Goal: Check status: Check status

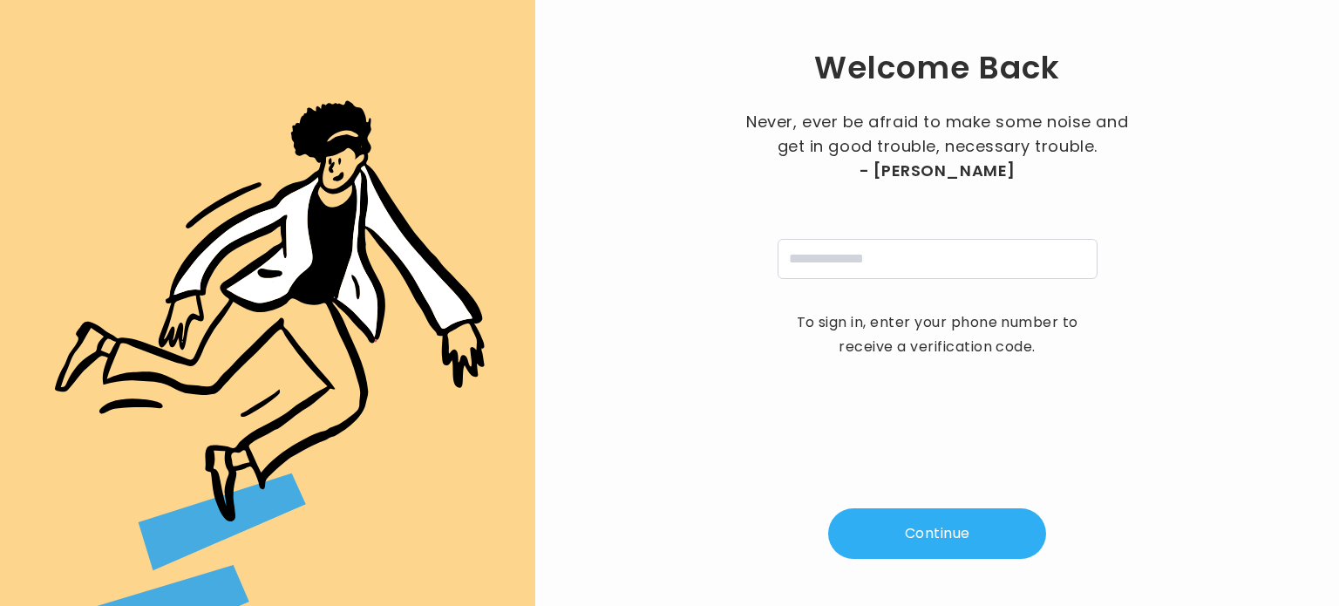
click at [815, 281] on div "Welcome Back Never, ever be afraid to make some noise and get in good trouble, …" at bounding box center [937, 303] width 748 height 550
click at [825, 257] on input "tel" at bounding box center [938, 259] width 320 height 40
type input "**********"
click at [914, 528] on button "Continue" at bounding box center [937, 533] width 218 height 51
type input "*"
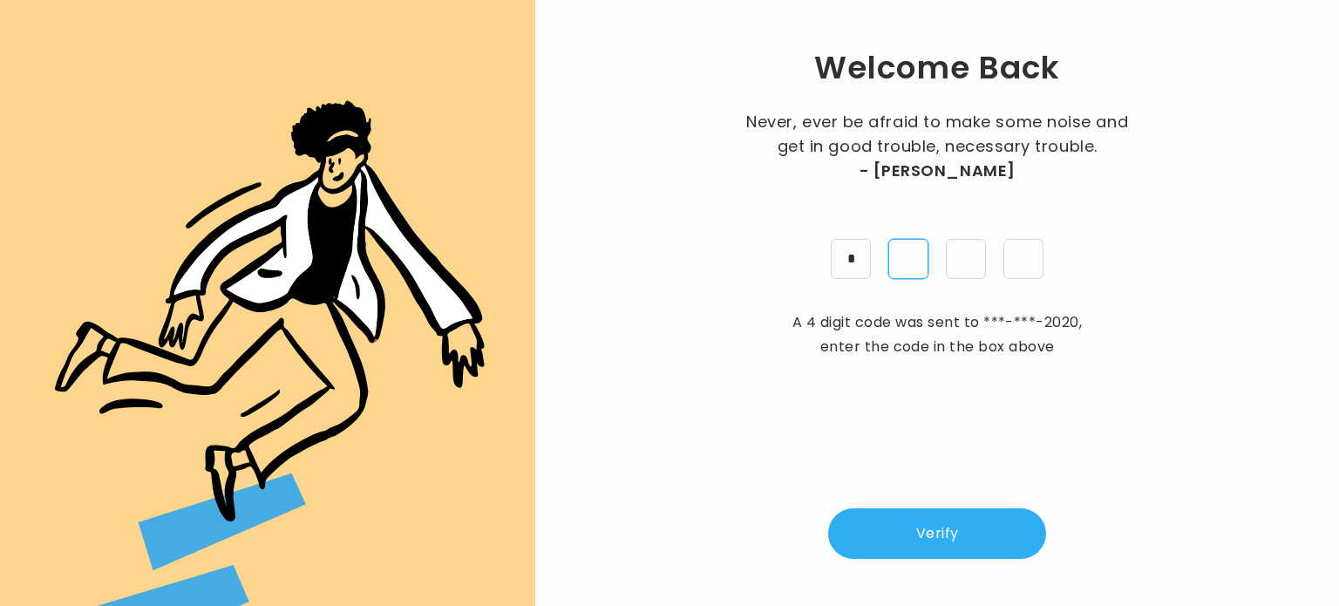
type input "*"
click at [936, 536] on button "Verify" at bounding box center [937, 533] width 218 height 51
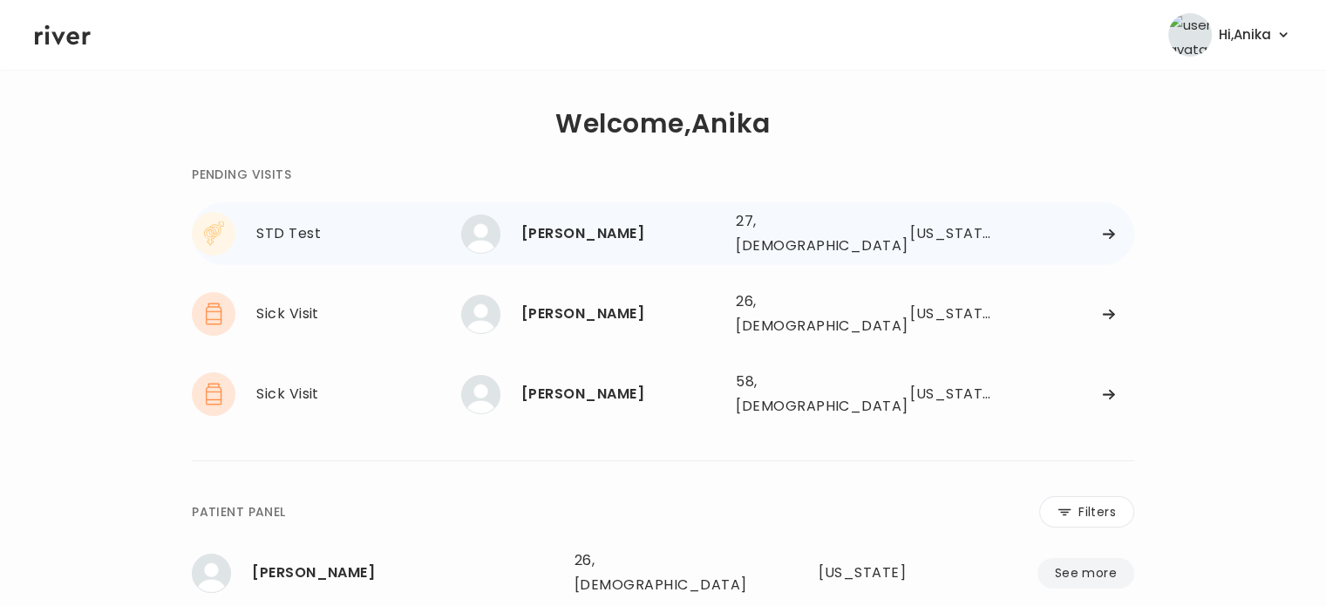
click at [698, 228] on div "[PERSON_NAME]" at bounding box center [621, 233] width 201 height 24
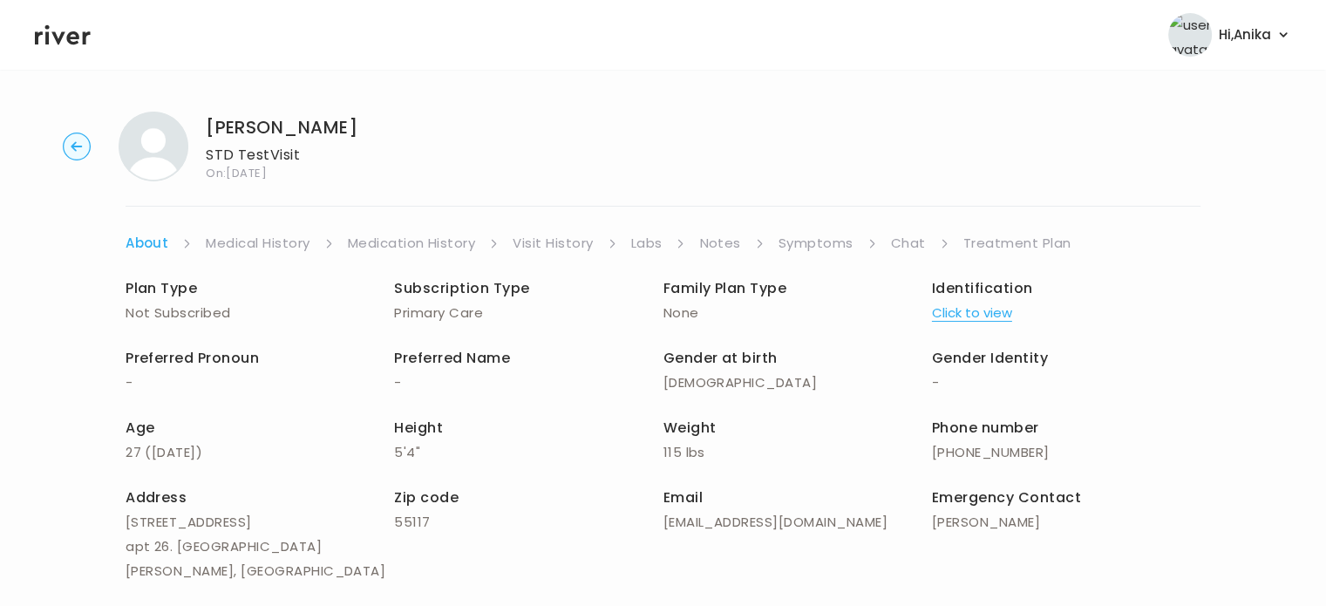
click at [978, 323] on button "Click to view" at bounding box center [972, 313] width 80 height 24
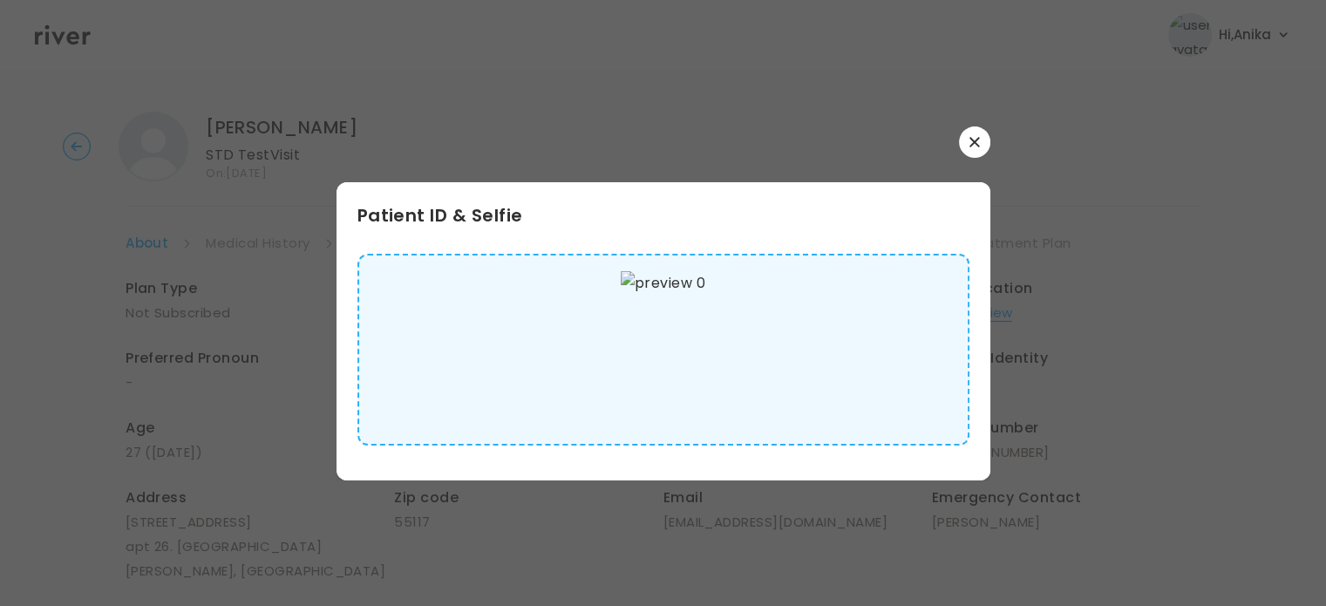
click at [968, 148] on button "button" at bounding box center [974, 141] width 31 height 31
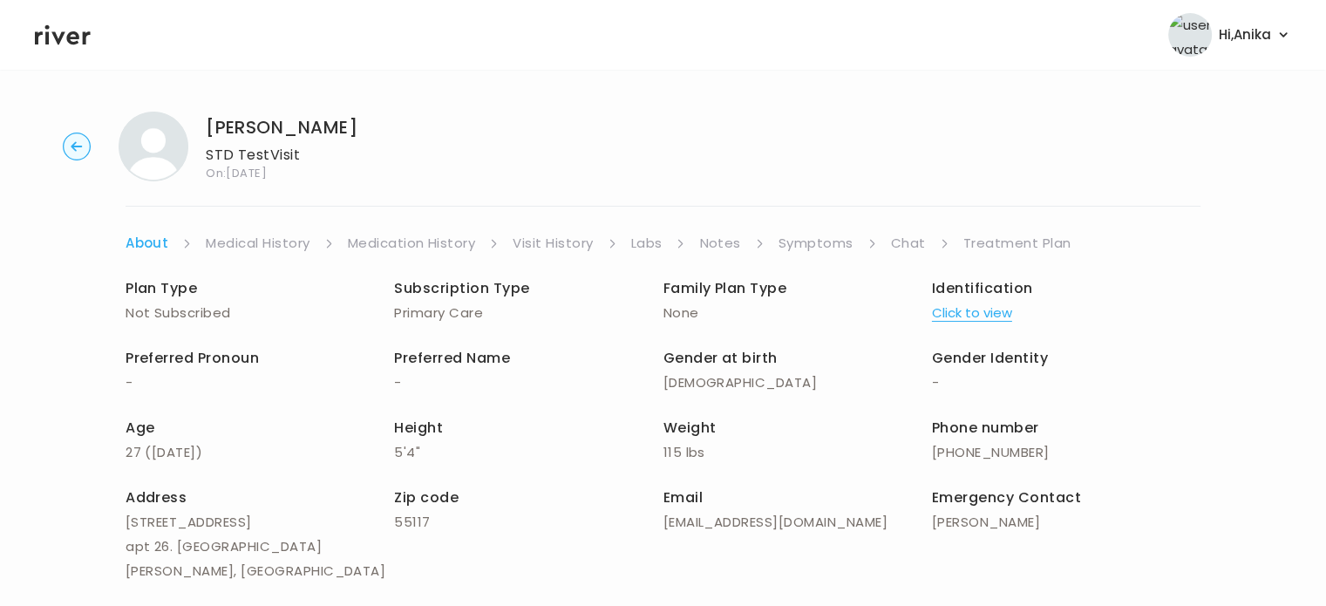
click at [259, 231] on link "Medical History" at bounding box center [258, 243] width 104 height 24
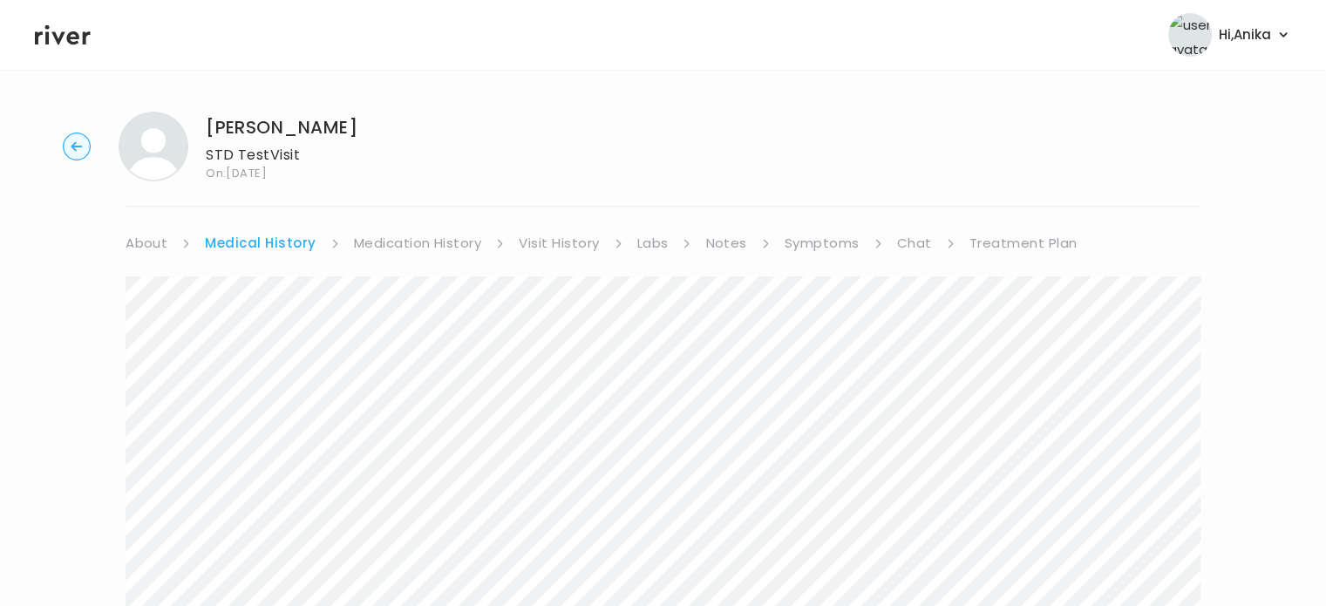
click at [401, 246] on link "Medication History" at bounding box center [418, 243] width 128 height 24
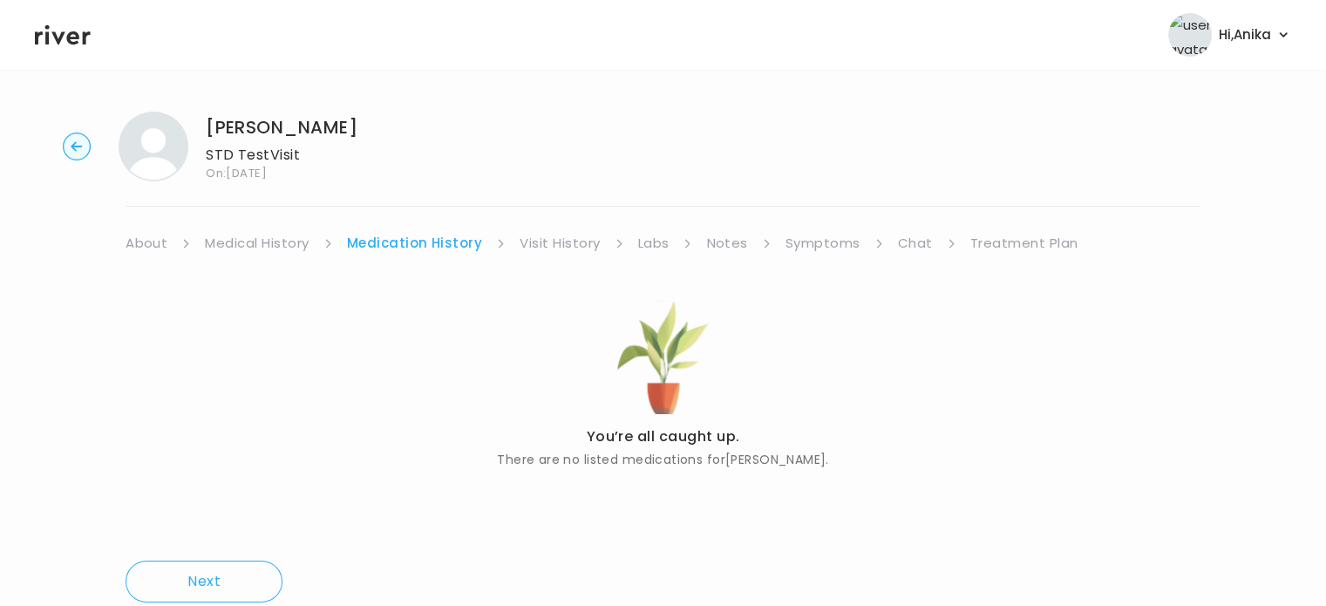
click at [549, 249] on link "Visit History" at bounding box center [560, 243] width 80 height 24
click at [647, 246] on link "Labs" at bounding box center [651, 243] width 31 height 24
click at [725, 247] on link "Notes" at bounding box center [721, 243] width 41 height 24
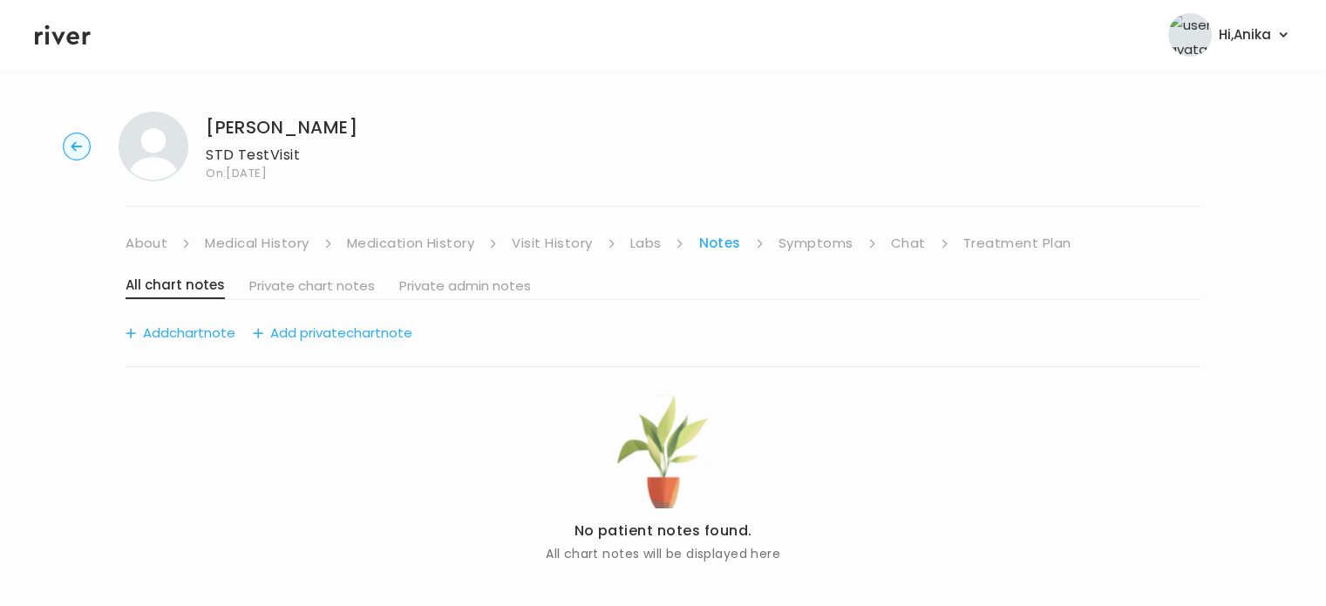
click at [809, 241] on link "Symptoms" at bounding box center [816, 243] width 75 height 24
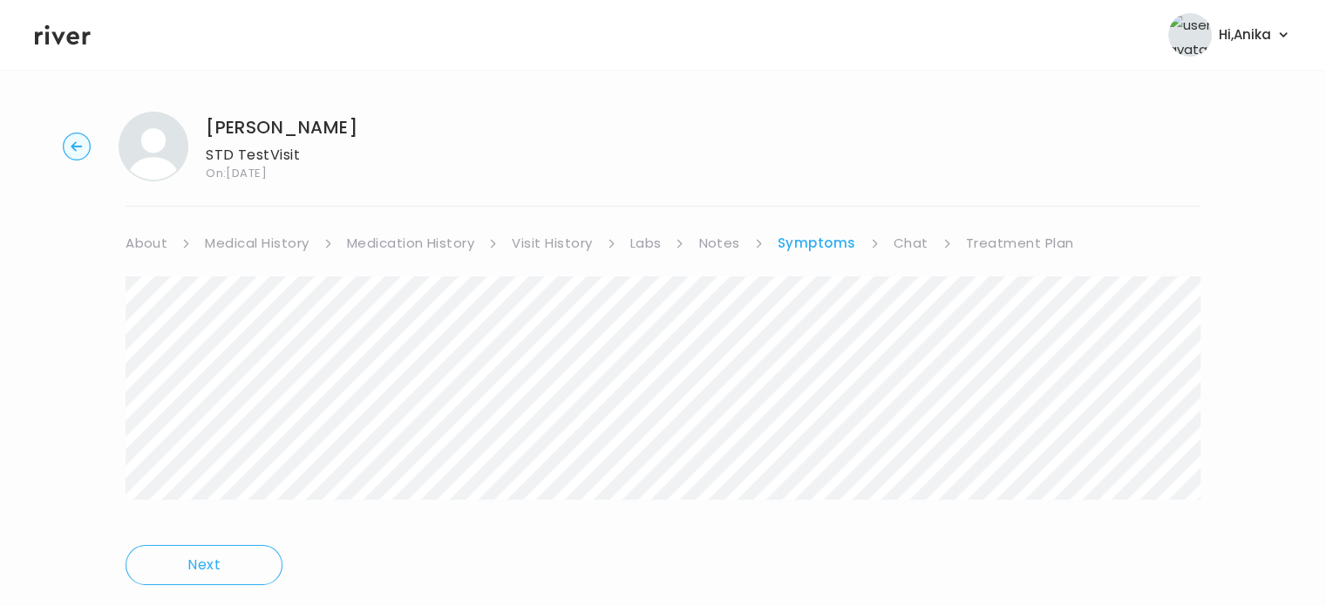
click at [907, 245] on link "Chat" at bounding box center [911, 243] width 35 height 24
click at [980, 246] on link "Treatment Plan" at bounding box center [1018, 243] width 108 height 24
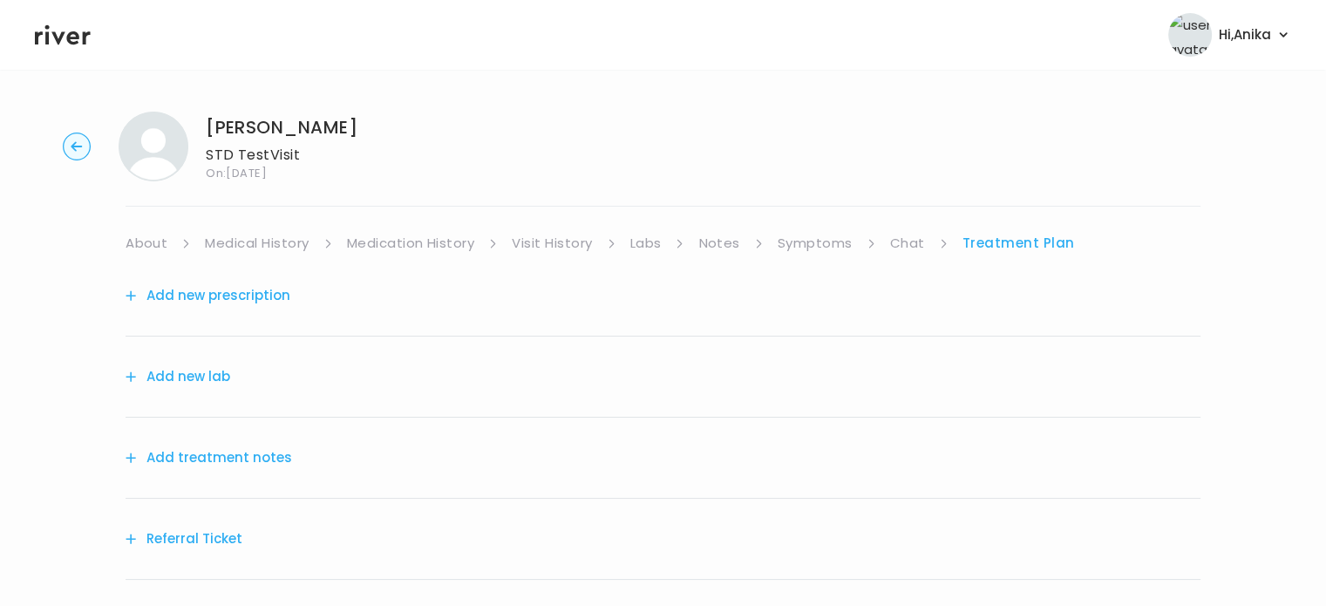
click at [237, 466] on button "Add treatment notes" at bounding box center [209, 458] width 167 height 24
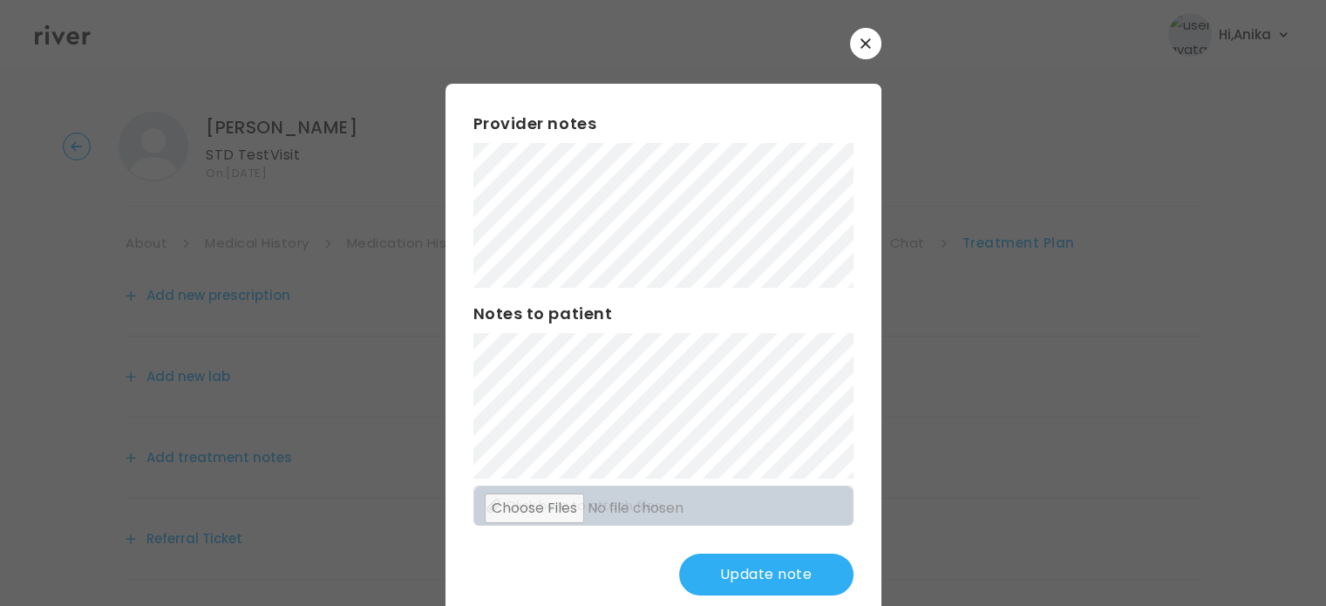
click at [722, 574] on button "Update note" at bounding box center [766, 575] width 174 height 42
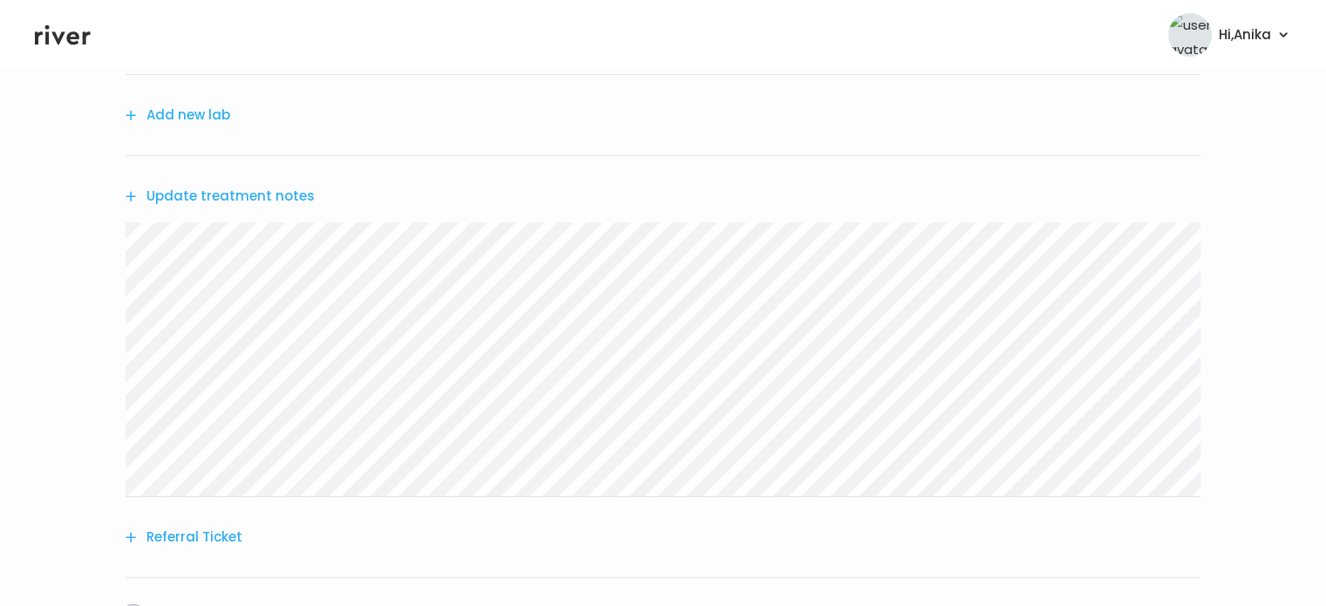
scroll to position [240, 0]
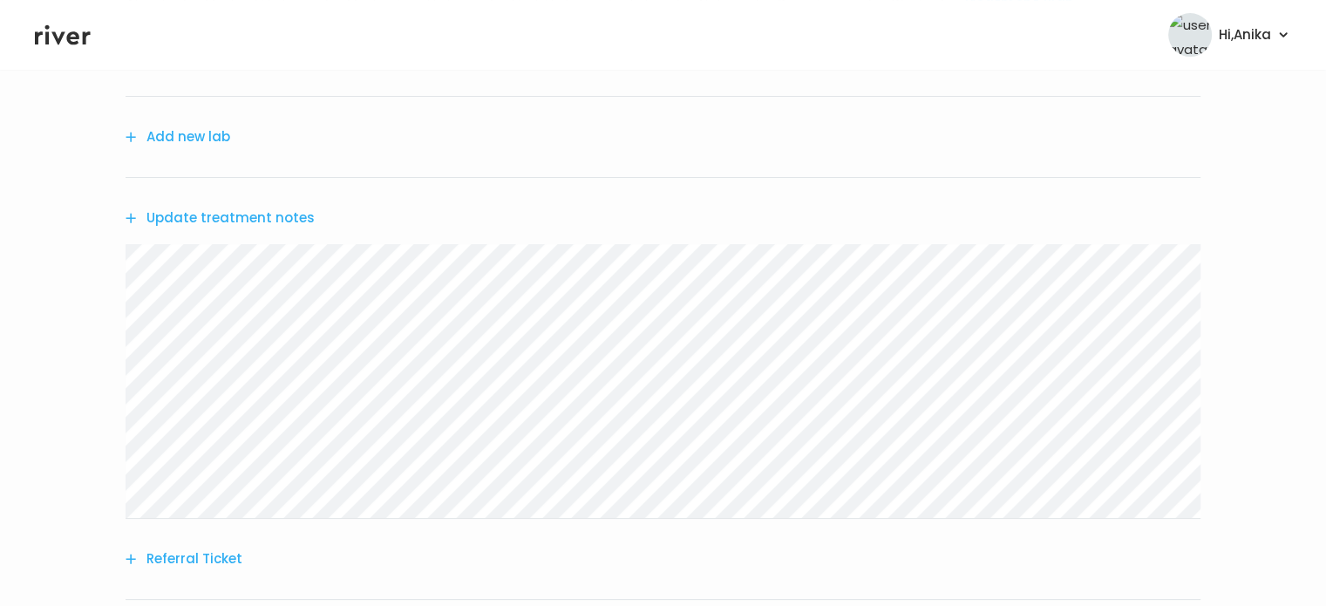
click at [212, 136] on button "Add new lab" at bounding box center [178, 137] width 105 height 24
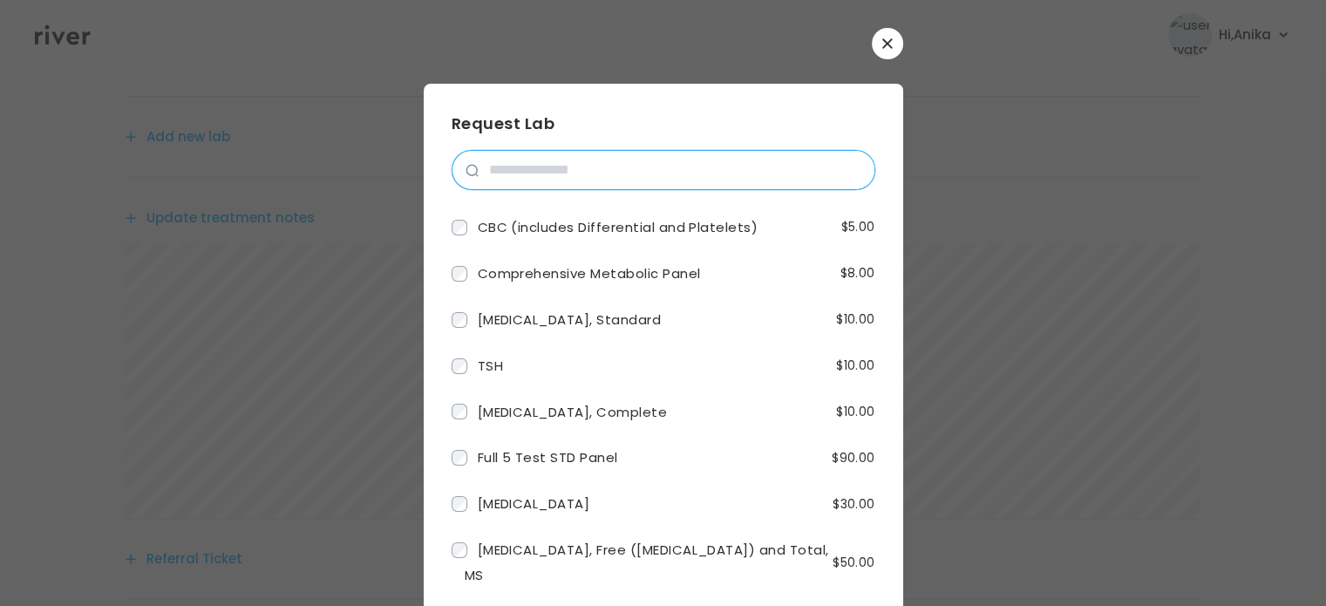
click at [617, 177] on input "search" at bounding box center [677, 170] width 396 height 38
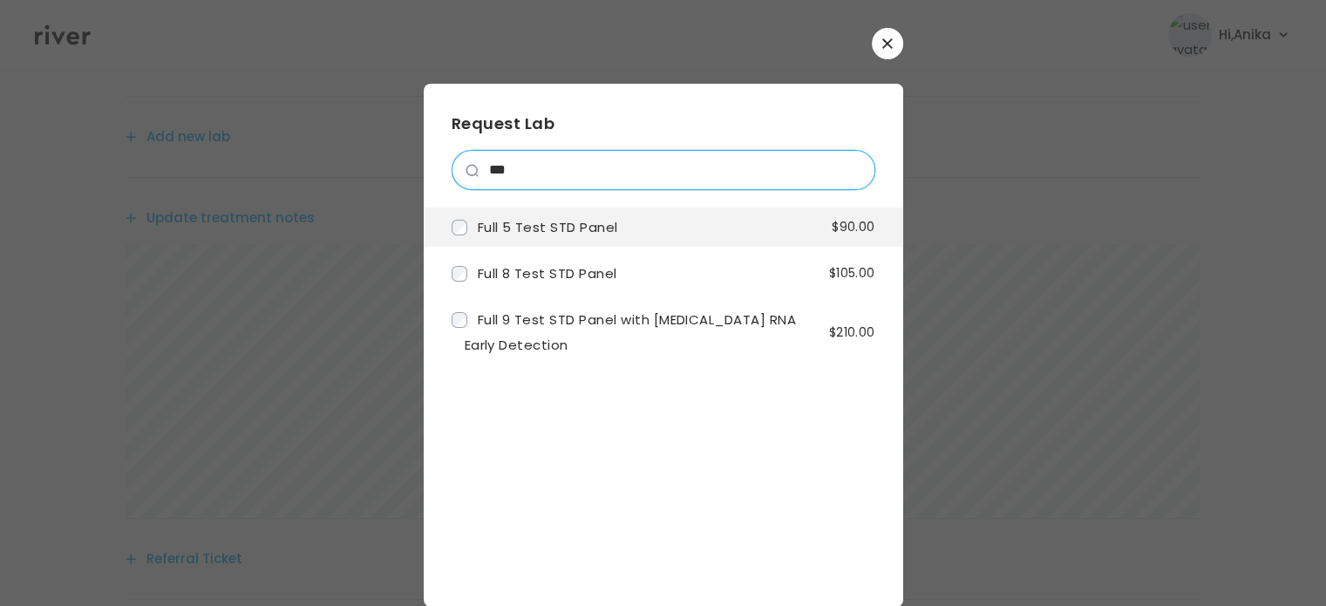
type input "***"
click at [596, 218] on span "Full 5 Test STD Panel" at bounding box center [548, 227] width 140 height 18
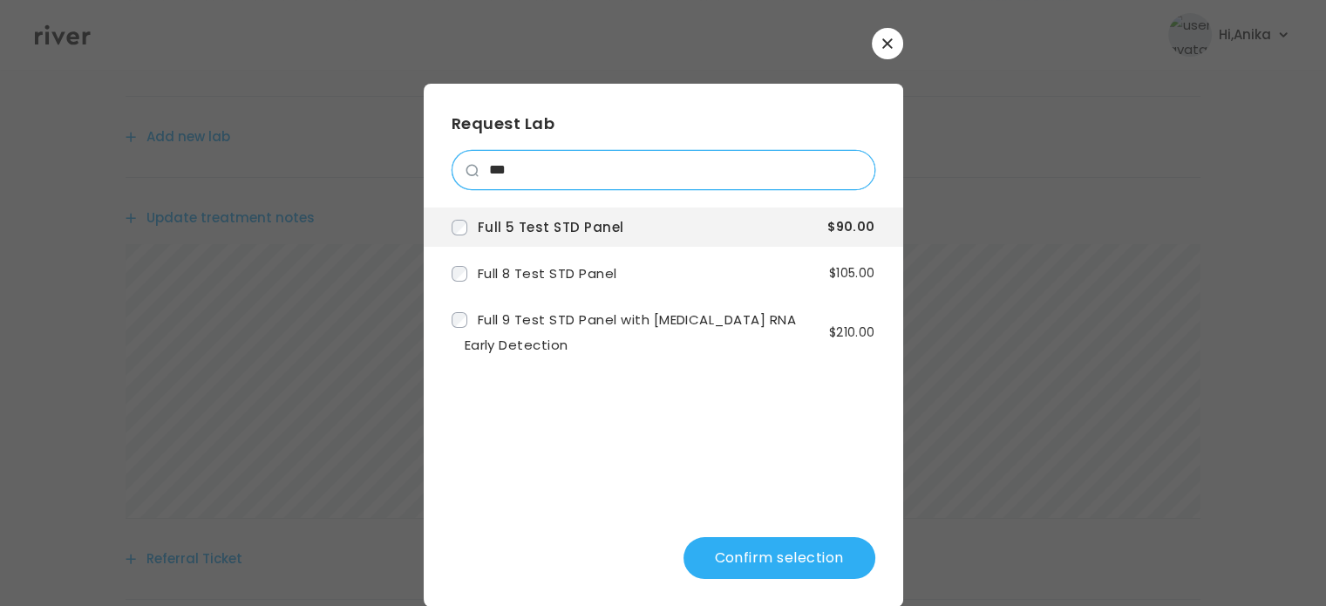
click at [624, 179] on input "***" at bounding box center [677, 170] width 396 height 38
click at [844, 177] on input "***" at bounding box center [677, 170] width 396 height 38
click at [850, 167] on input "***" at bounding box center [677, 170] width 396 height 38
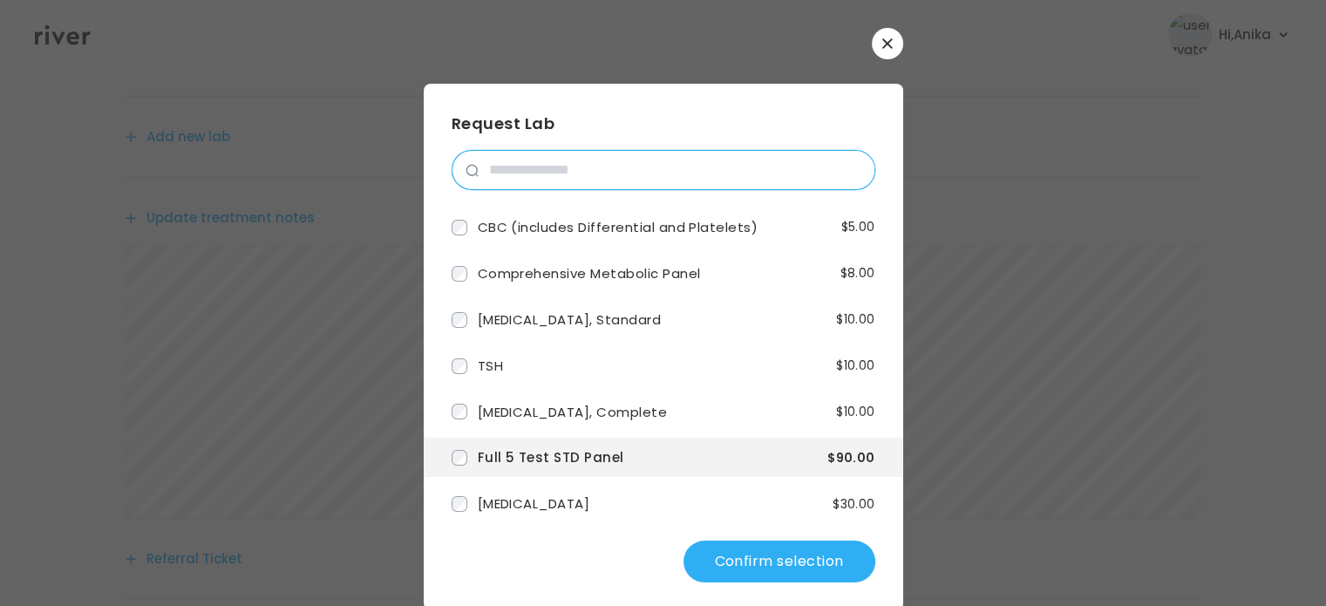
click at [747, 177] on input "search" at bounding box center [677, 170] width 396 height 38
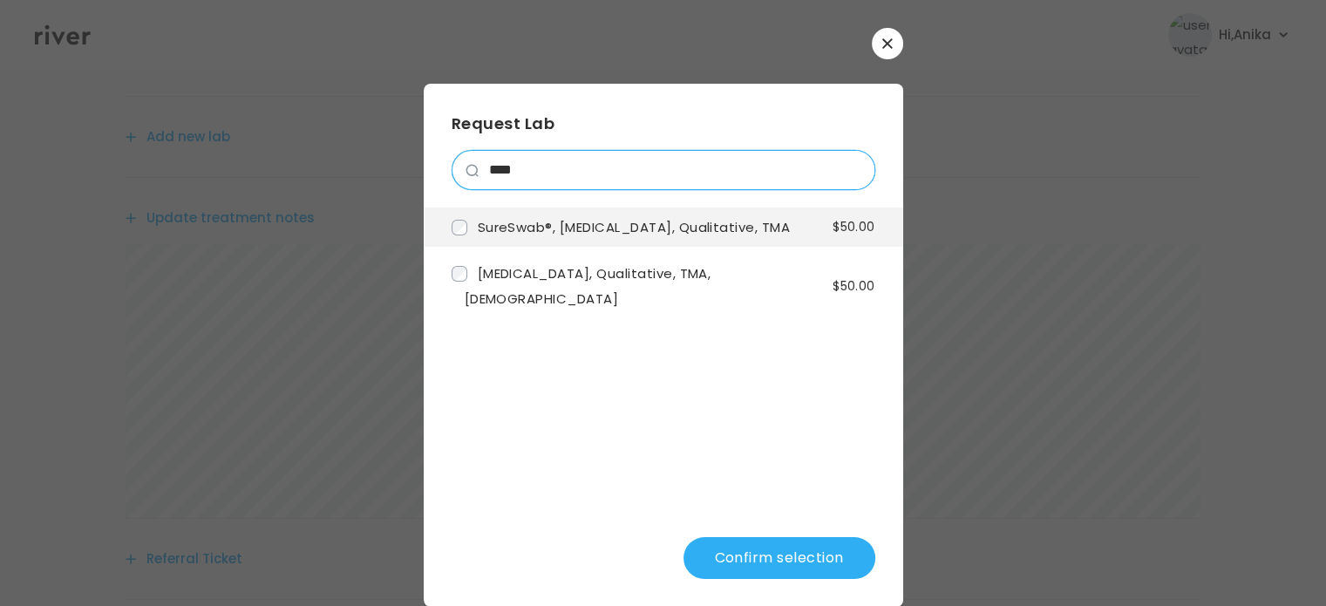
type input "****"
click at [677, 236] on span "SureSwab®, [MEDICAL_DATA], Qualitative, TMA" at bounding box center [634, 227] width 313 height 18
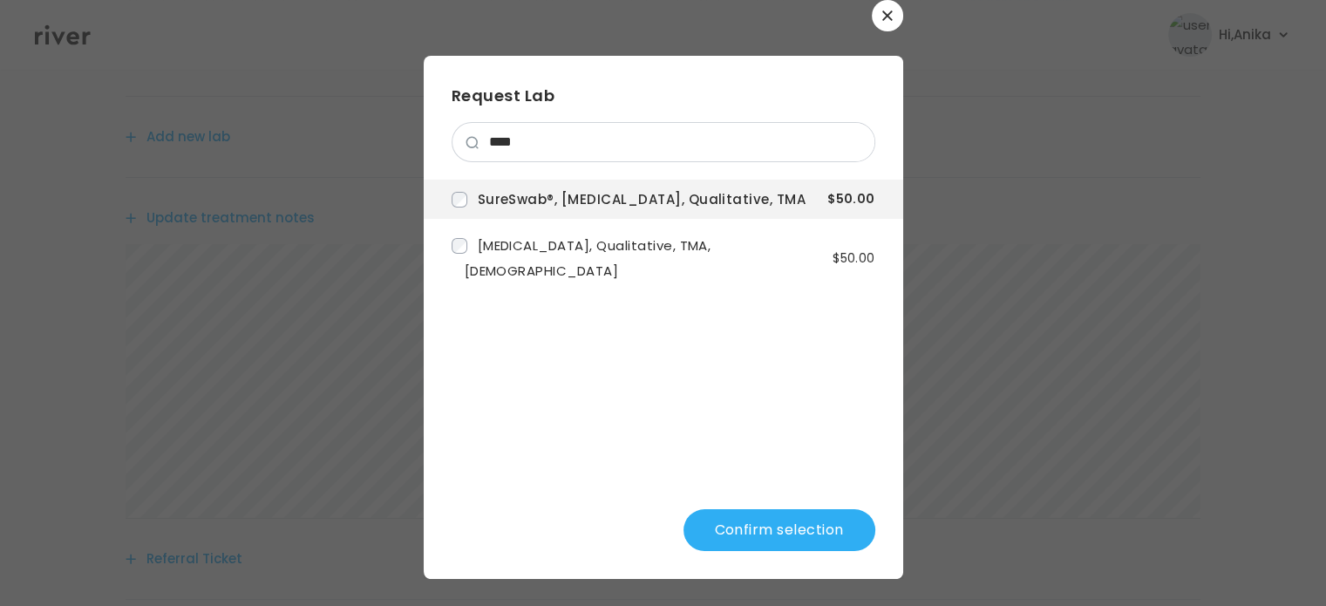
scroll to position [28, 0]
click at [727, 528] on button "Confirm selection" at bounding box center [780, 530] width 192 height 42
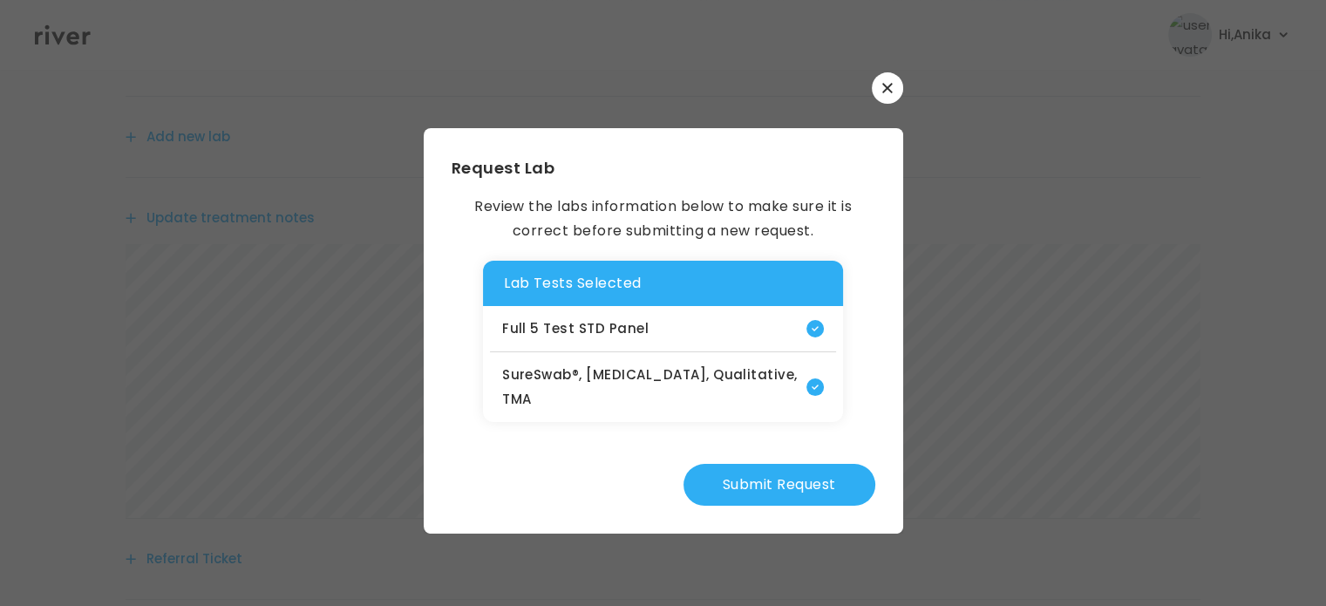
click at [732, 478] on button "Submit Request" at bounding box center [780, 485] width 192 height 42
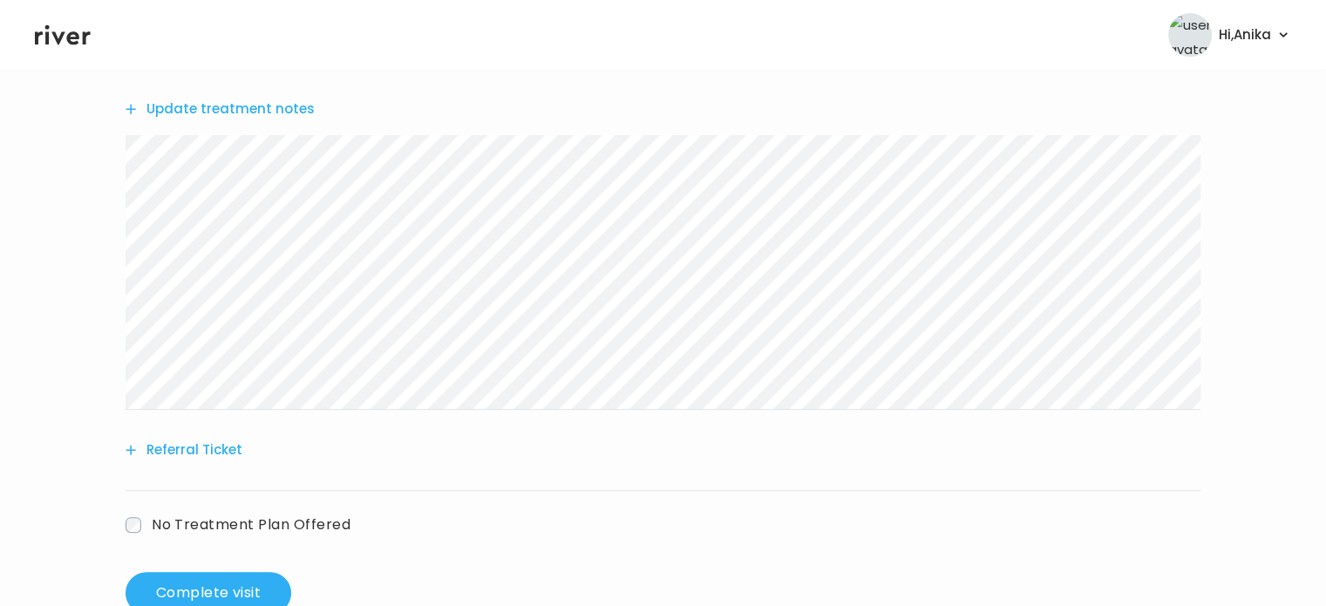
scroll to position [534, 0]
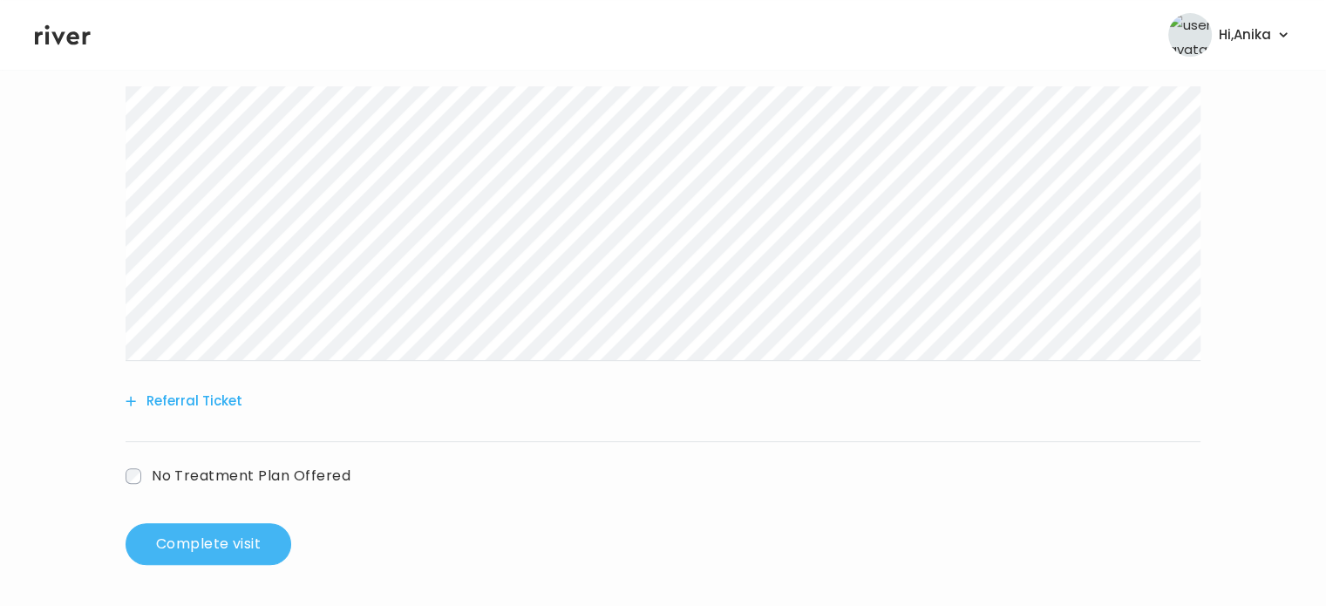
click at [228, 530] on button "Complete visit" at bounding box center [209, 544] width 166 height 42
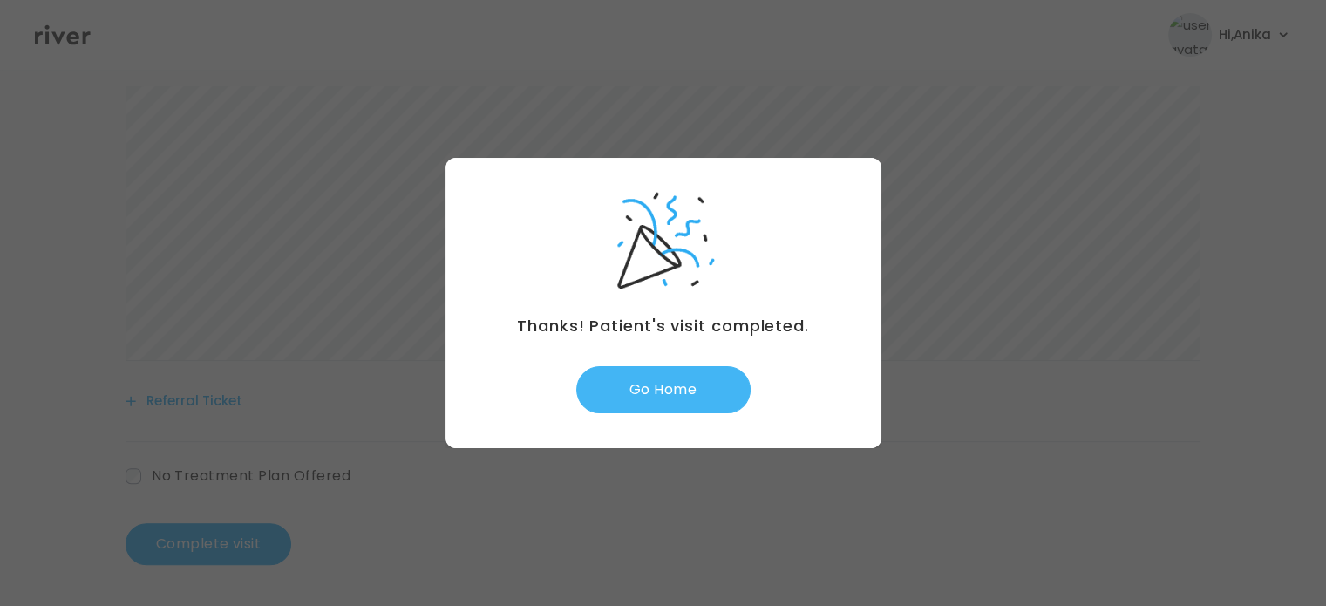
click at [674, 398] on button "Go Home" at bounding box center [663, 389] width 174 height 47
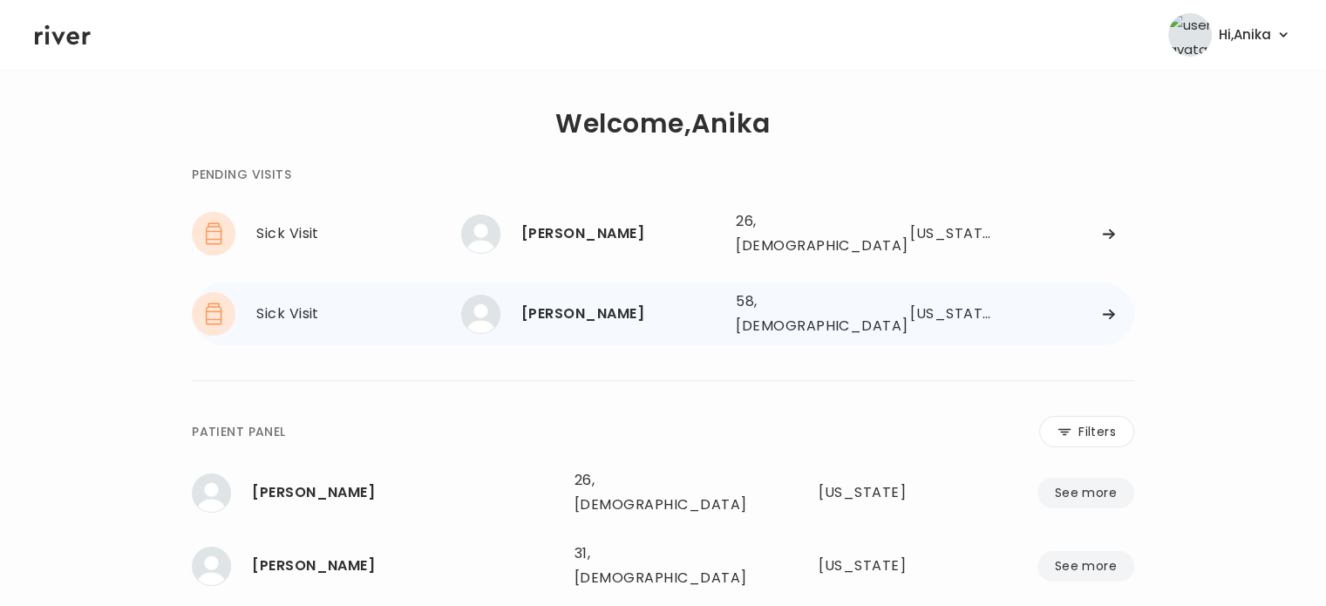
click at [617, 302] on div "[PERSON_NAME]" at bounding box center [621, 314] width 201 height 24
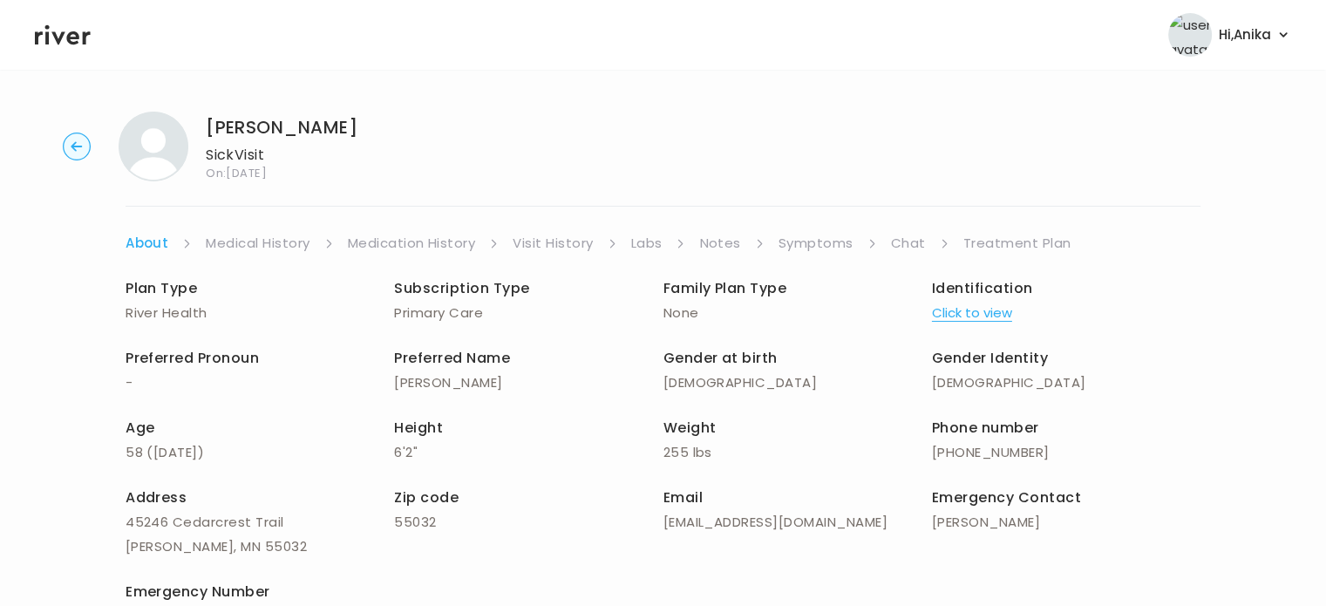
click at [970, 307] on button "Click to view" at bounding box center [972, 313] width 80 height 24
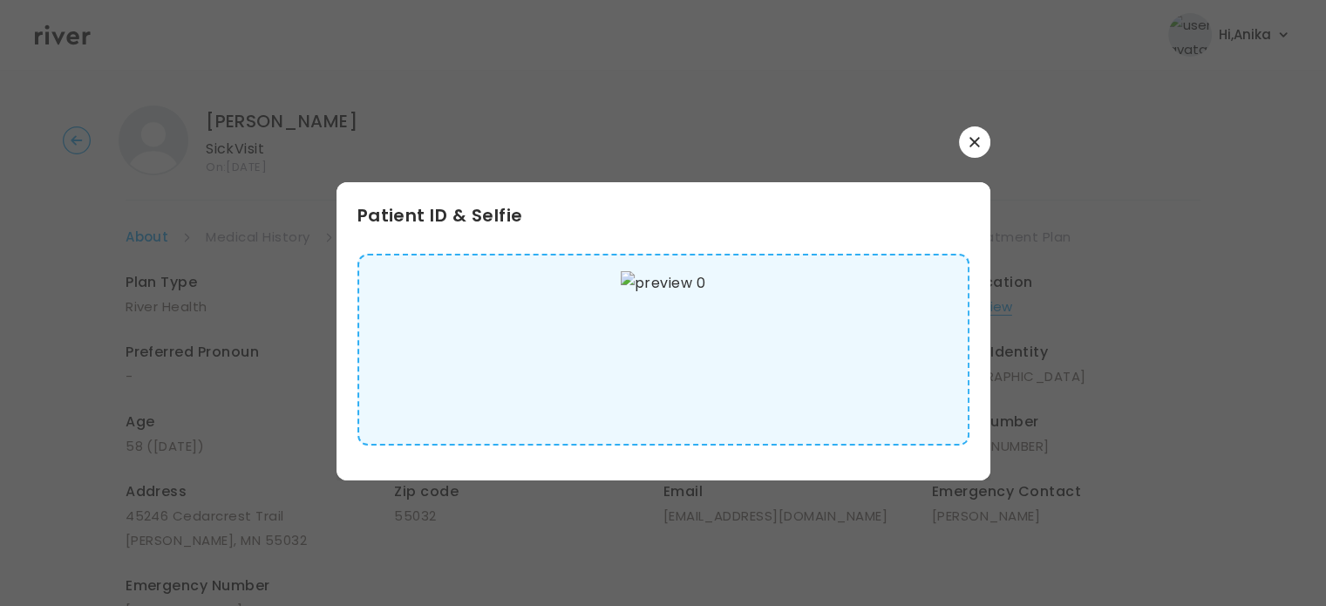
scroll to position [10, 0]
click at [982, 159] on div "Patient ID & Selfie" at bounding box center [664, 303] width 654 height 354
click at [979, 146] on icon "button" at bounding box center [975, 142] width 10 height 10
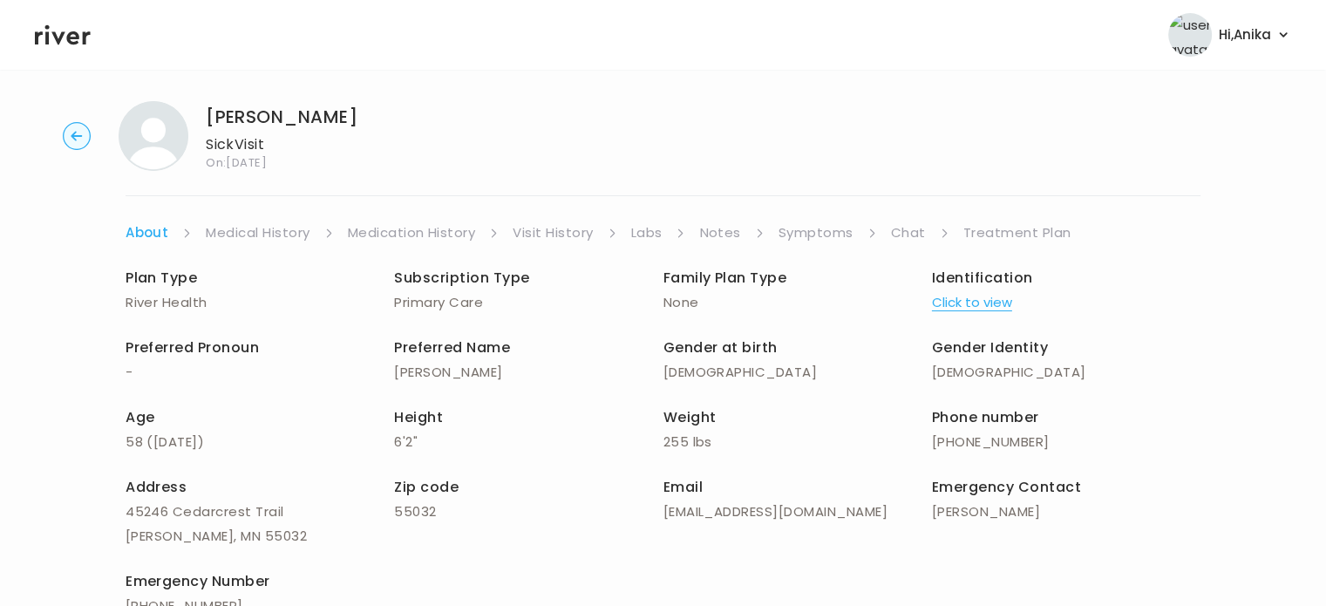
click at [242, 233] on link "Medical History" at bounding box center [258, 233] width 104 height 24
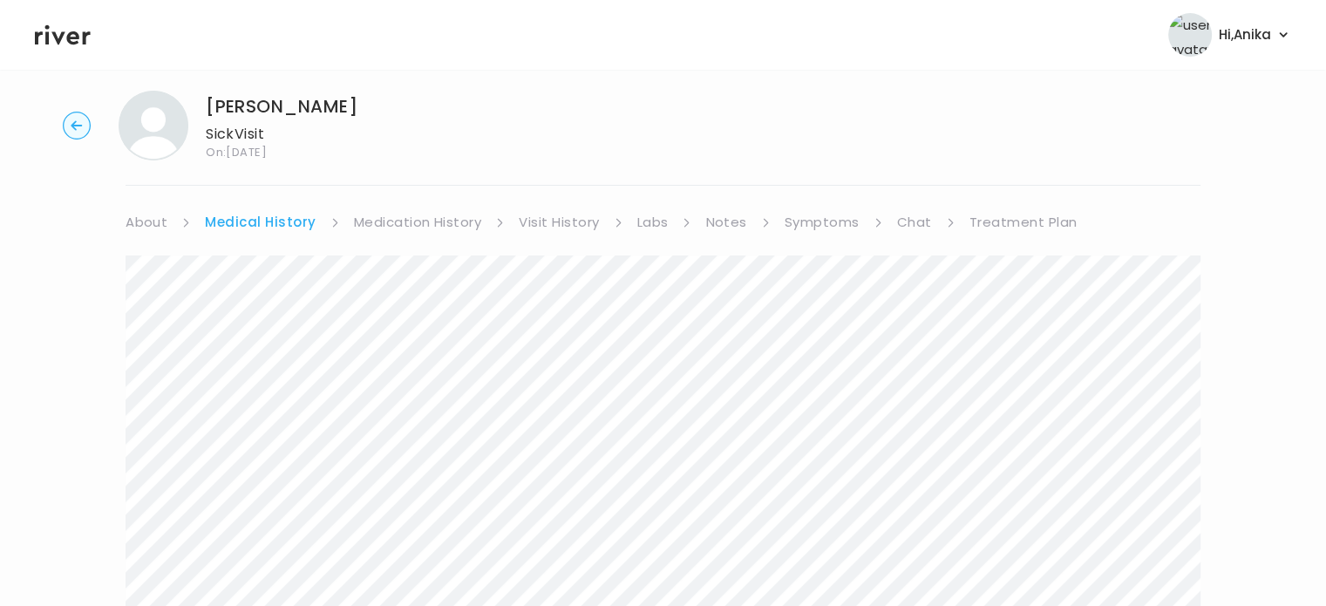
scroll to position [17, 0]
click at [419, 228] on link "Medication History" at bounding box center [418, 226] width 128 height 24
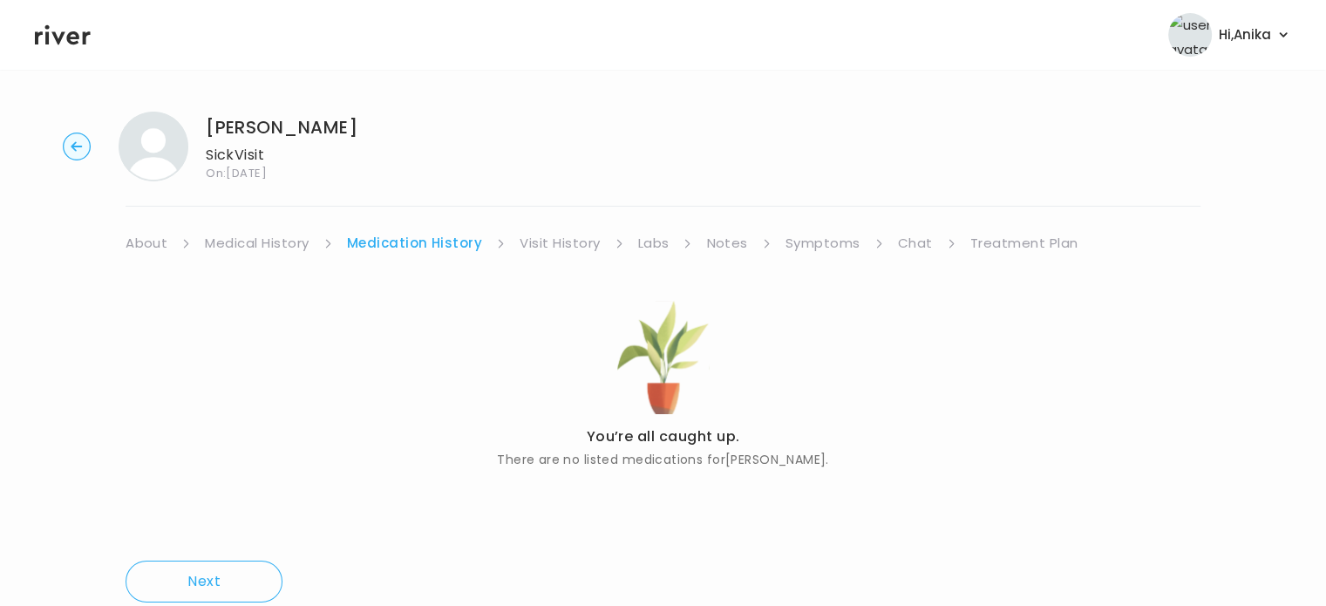
click at [541, 243] on link "Visit History" at bounding box center [560, 243] width 80 height 24
click at [645, 244] on link "Labs" at bounding box center [651, 243] width 31 height 24
click at [720, 244] on link "Notes" at bounding box center [721, 243] width 41 height 24
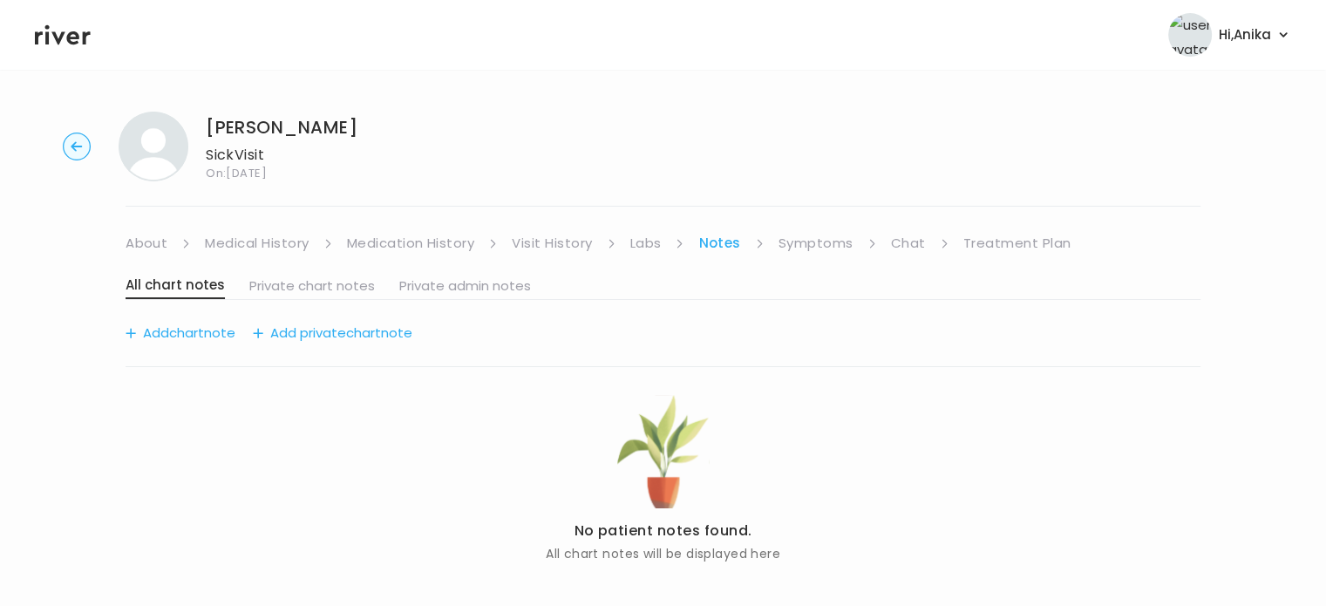
click at [808, 243] on link "Symptoms" at bounding box center [816, 243] width 75 height 24
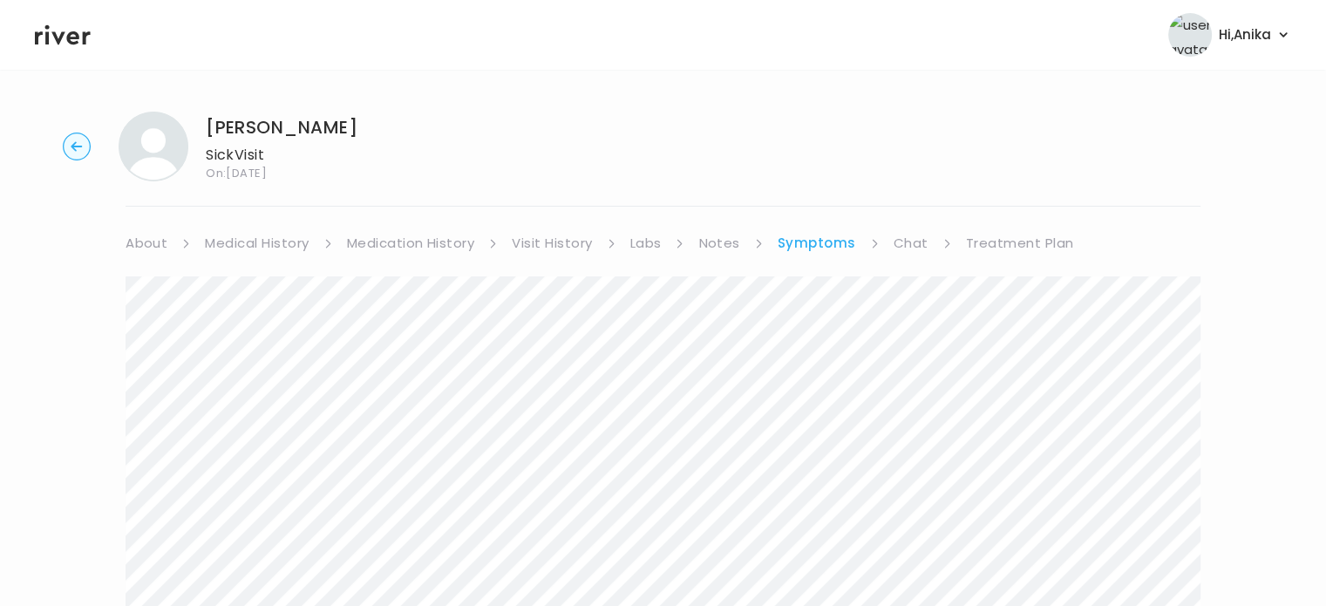
click at [894, 243] on link "Chat" at bounding box center [911, 243] width 35 height 24
click at [71, 145] on circle "button" at bounding box center [77, 146] width 27 height 27
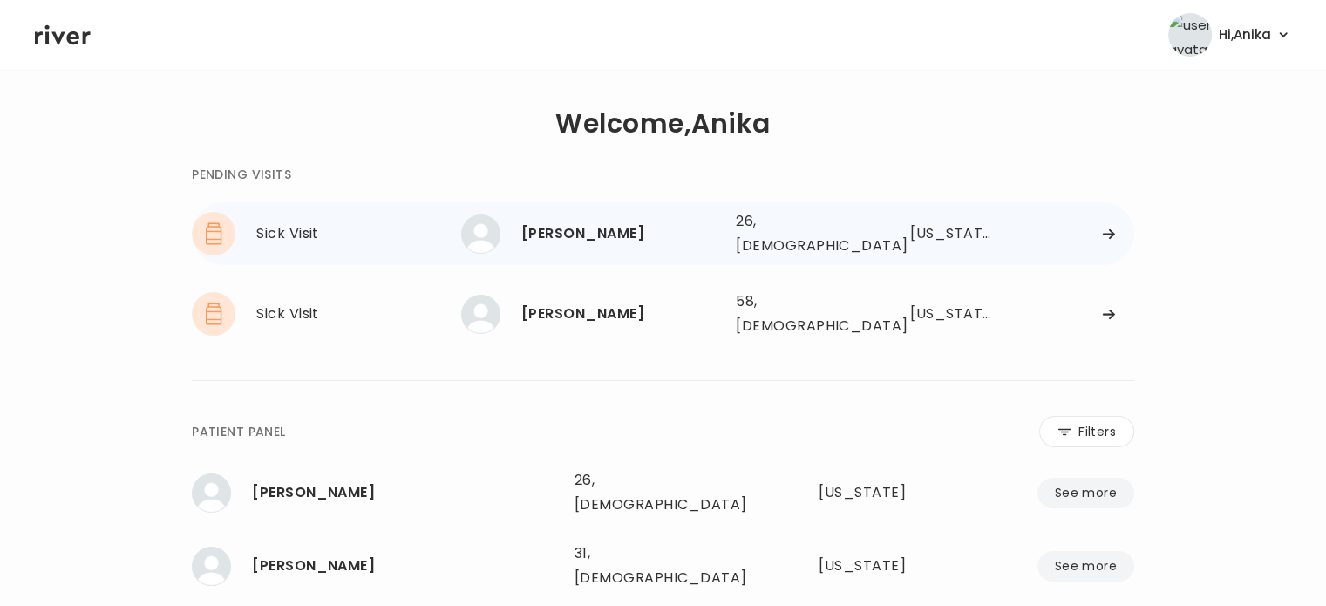
click at [669, 230] on div "[PERSON_NAME]" at bounding box center [621, 233] width 201 height 24
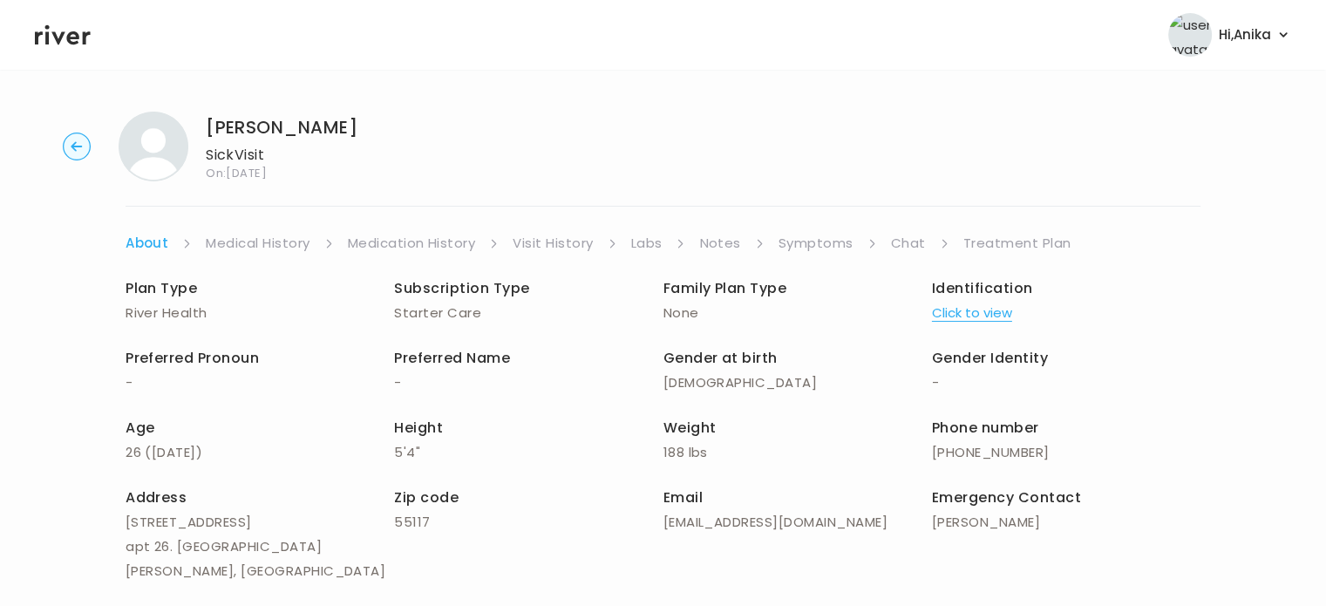
click at [947, 317] on button "Click to view" at bounding box center [972, 313] width 80 height 24
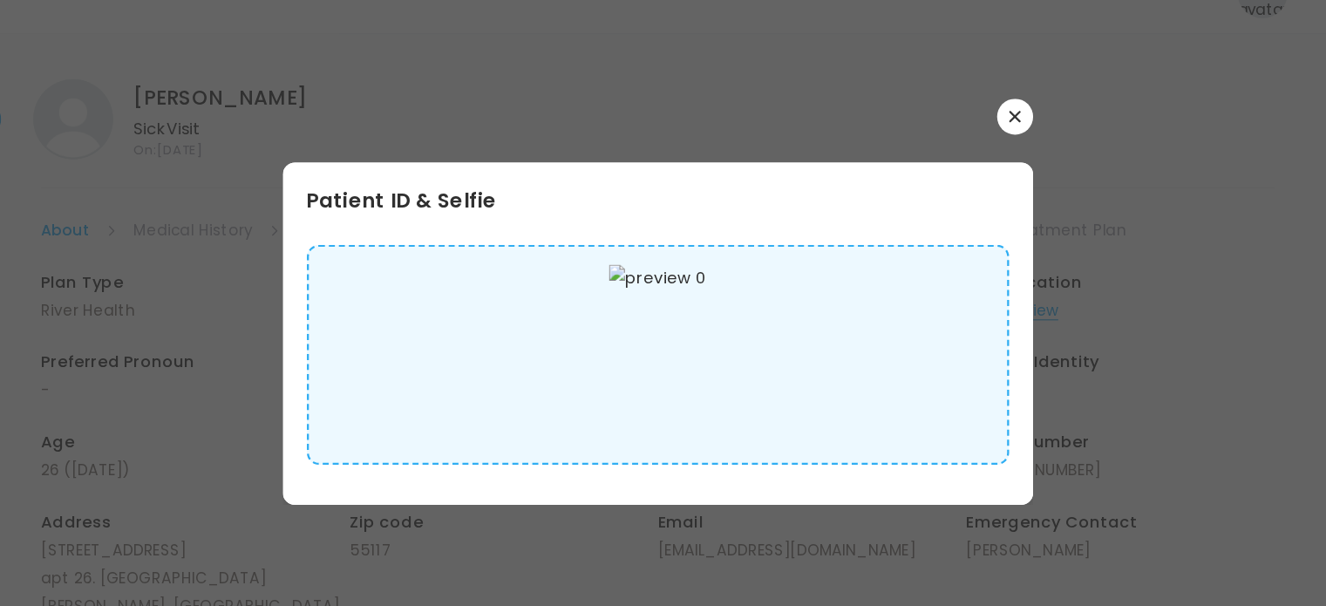
scroll to position [2, 0]
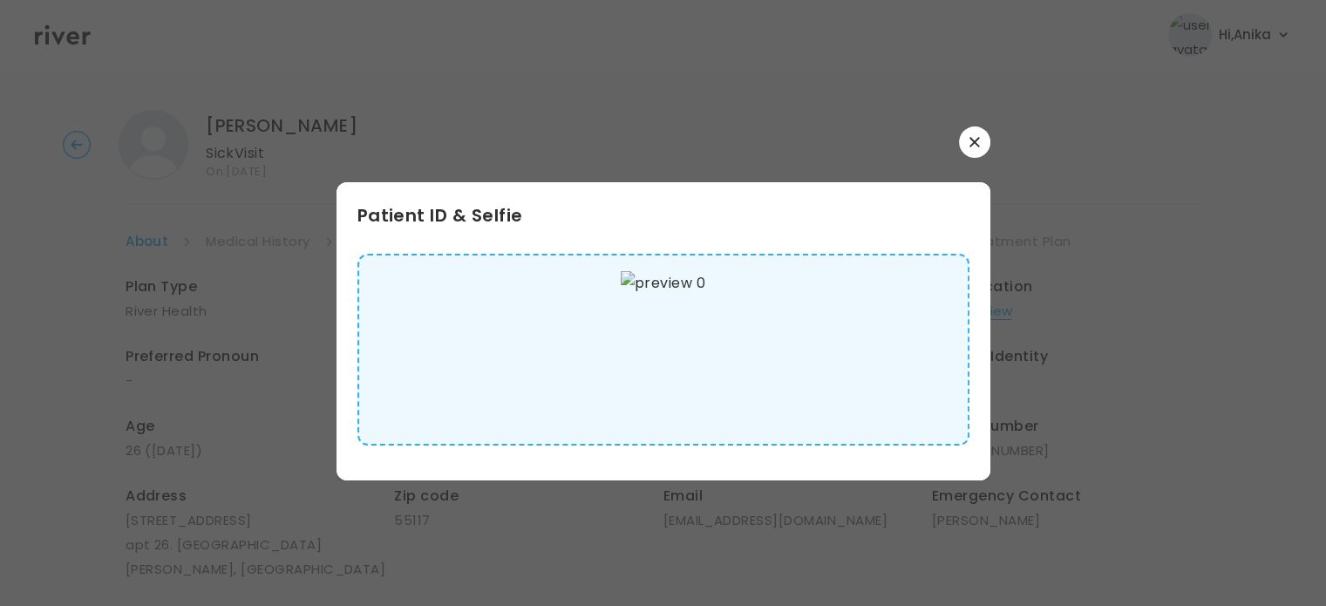
click at [972, 133] on button "button" at bounding box center [974, 141] width 31 height 31
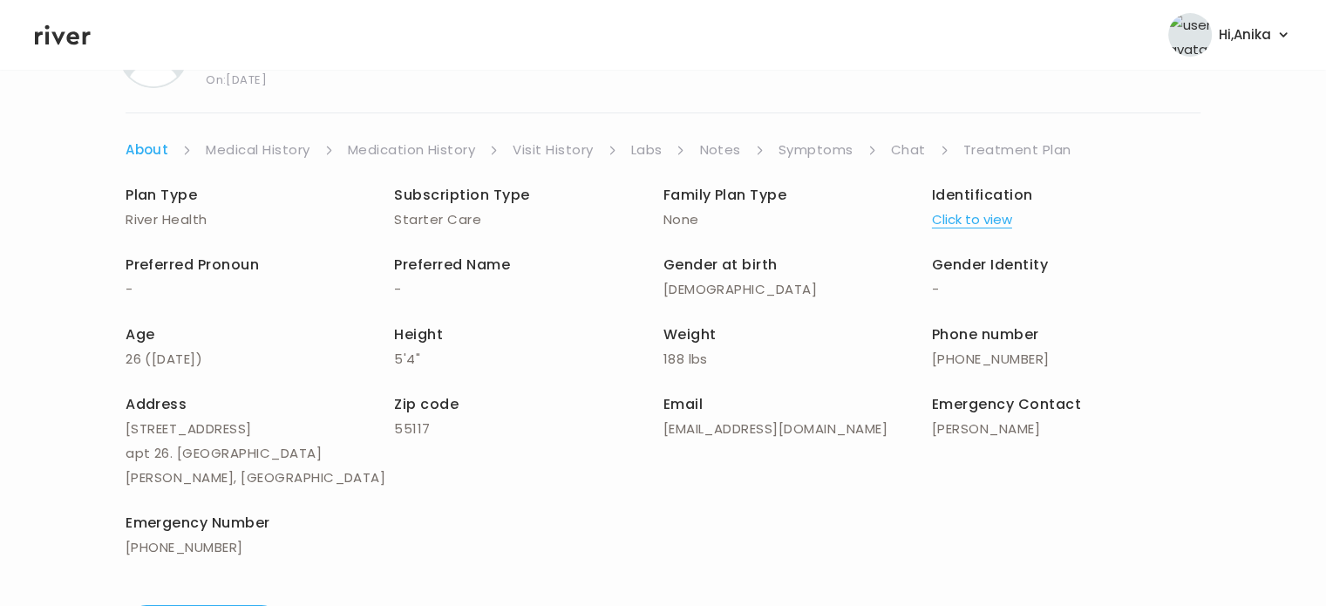
scroll to position [0, 0]
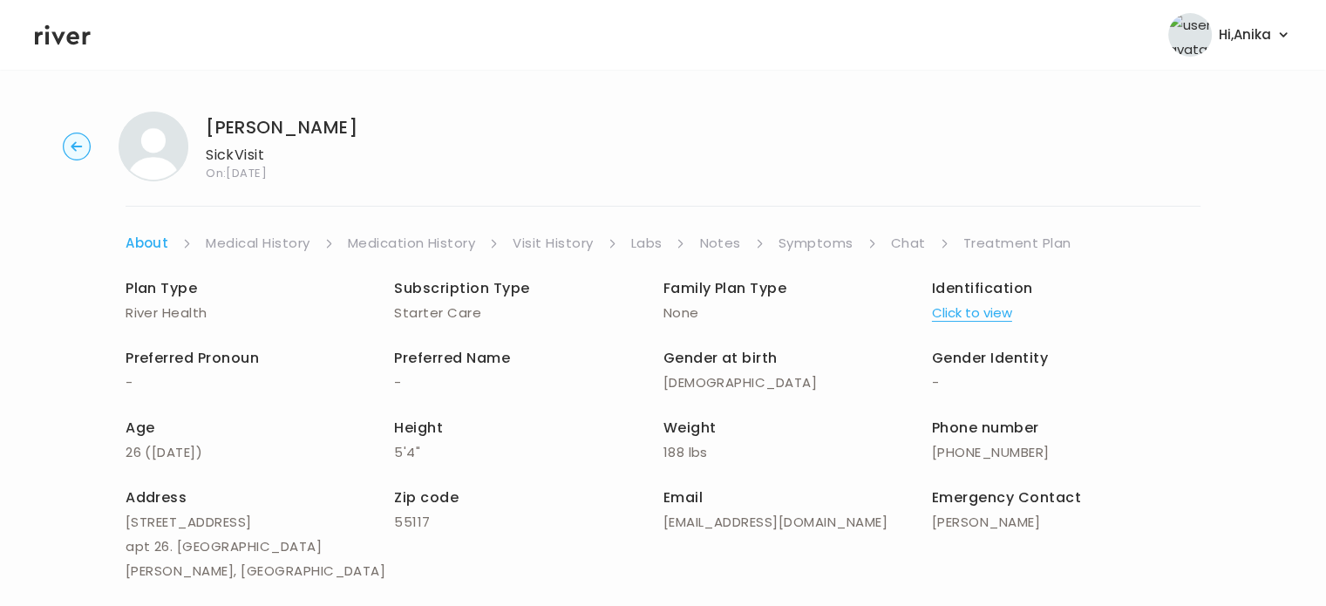
click at [248, 236] on link "Medical History" at bounding box center [258, 243] width 104 height 24
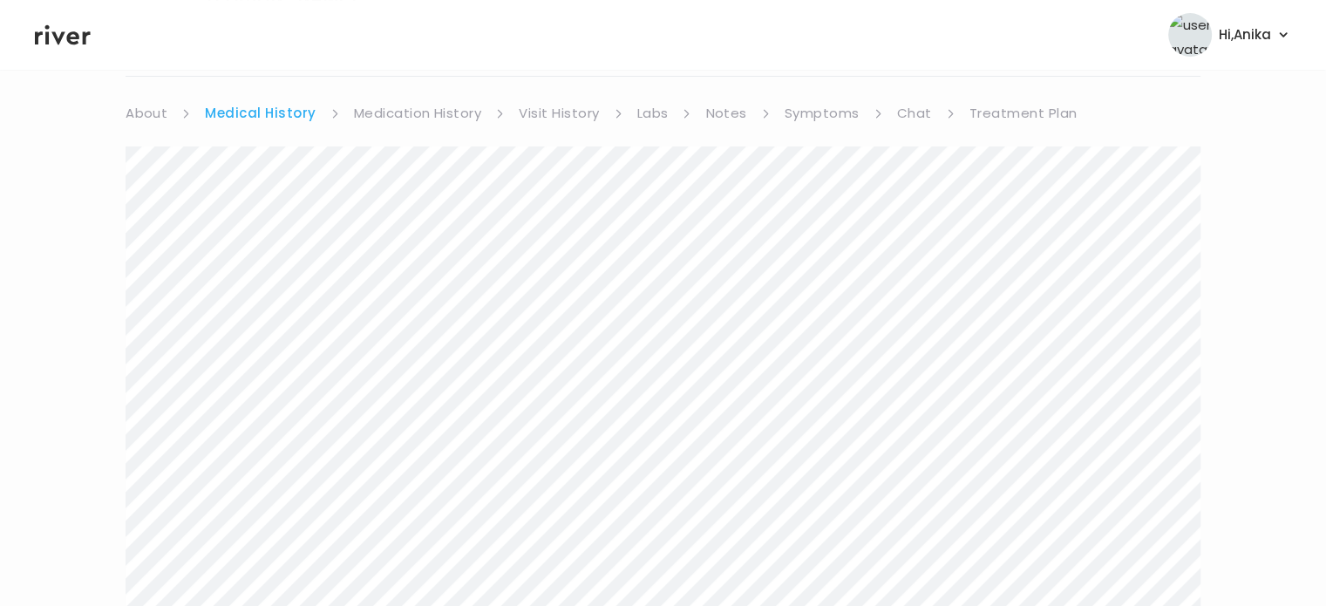
scroll to position [93, 0]
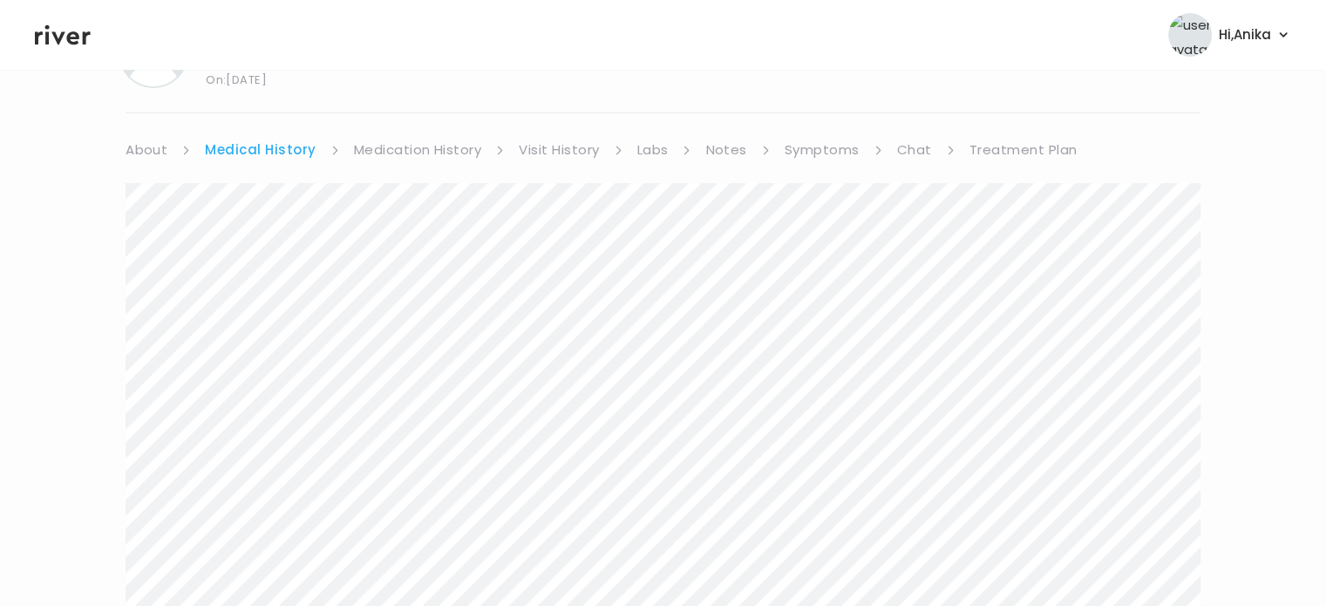
click at [392, 155] on link "Medication History" at bounding box center [418, 150] width 128 height 24
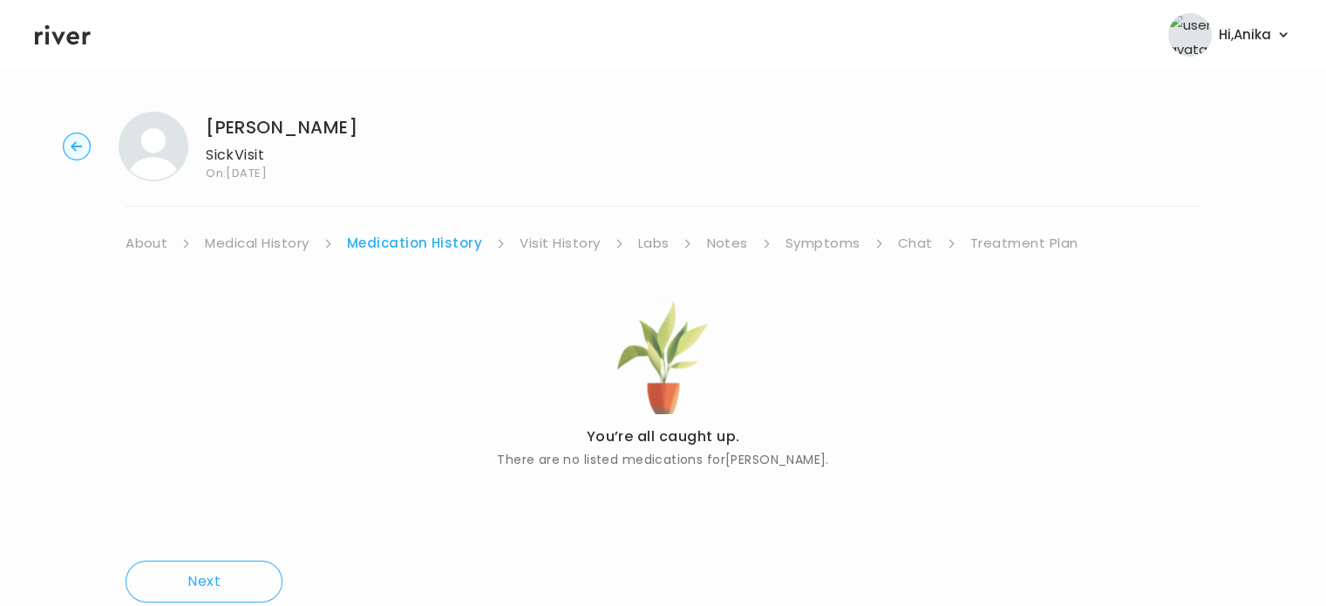
click at [555, 233] on link "Visit History" at bounding box center [560, 243] width 80 height 24
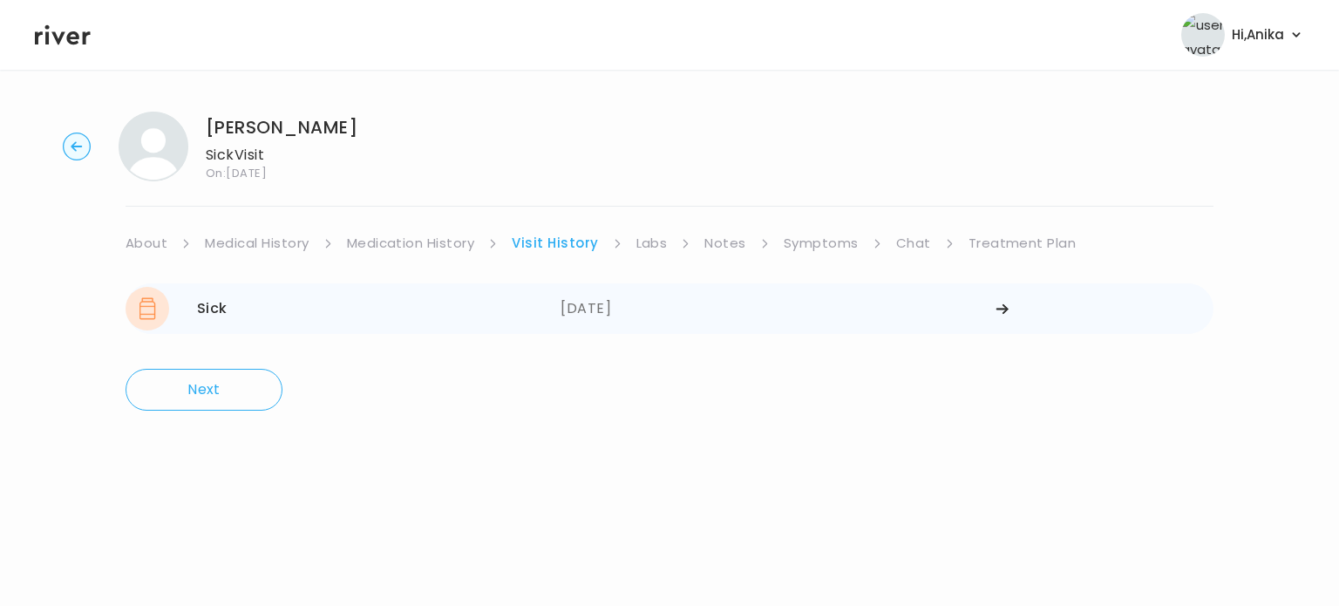
click at [641, 302] on div "04/18/2025" at bounding box center [778, 309] width 435 height 44
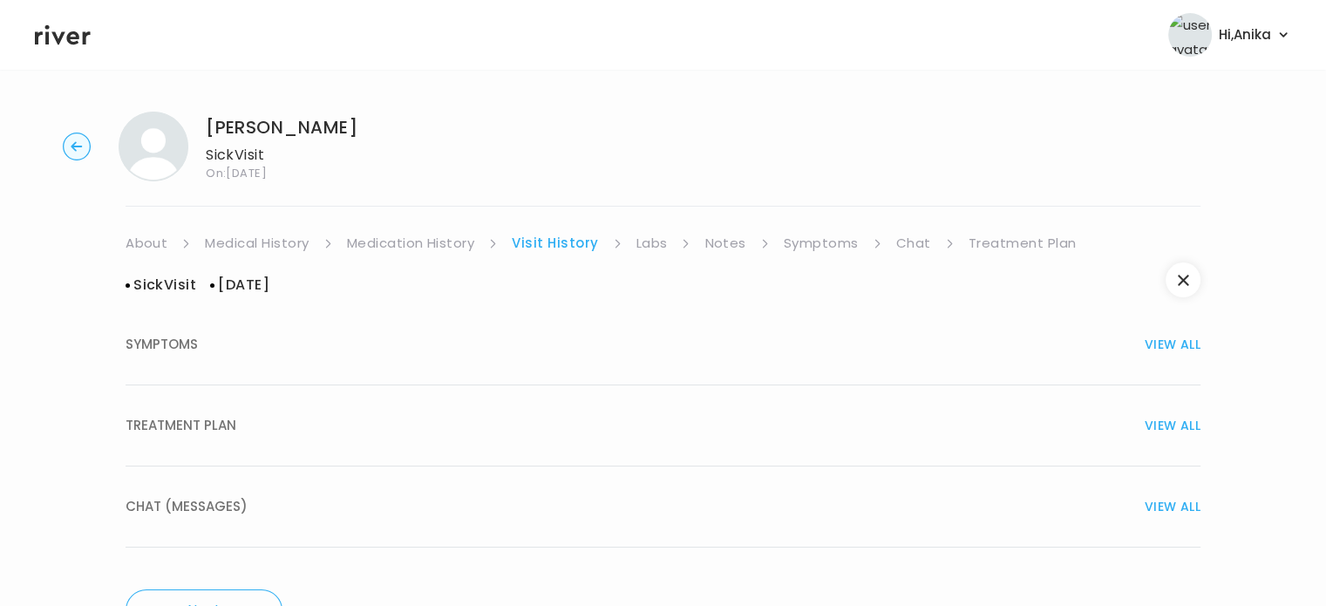
click at [642, 412] on button "TREATMENT PLAN VIEW ALL" at bounding box center [663, 425] width 1075 height 81
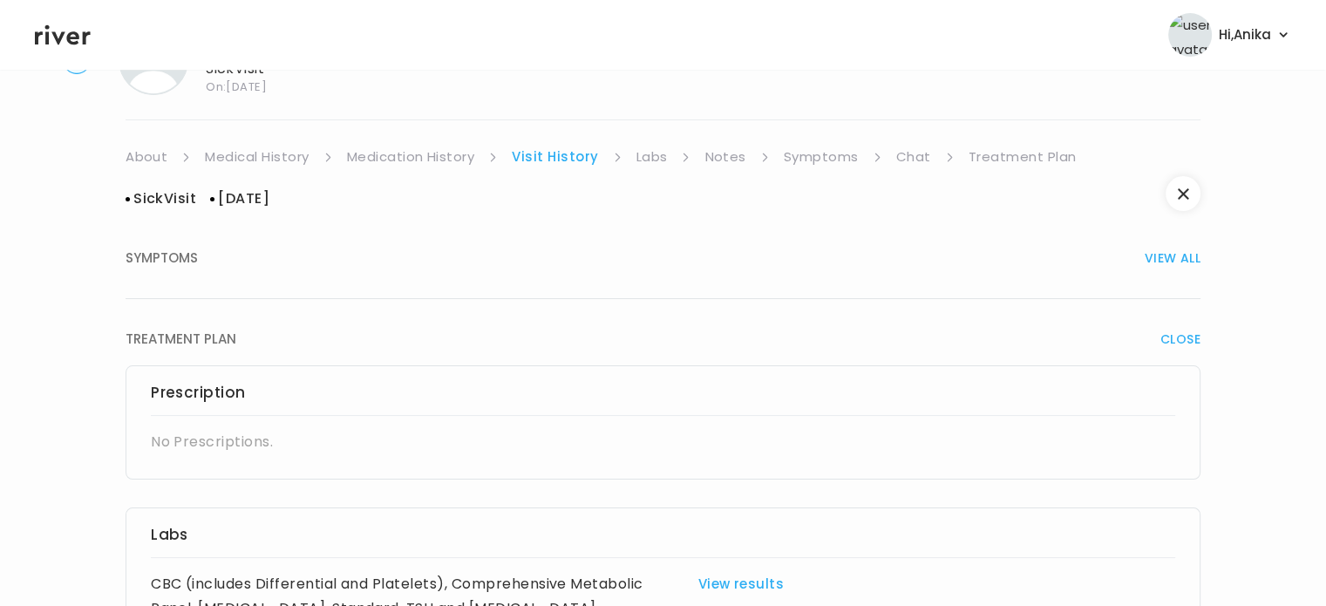
scroll to position [52, 0]
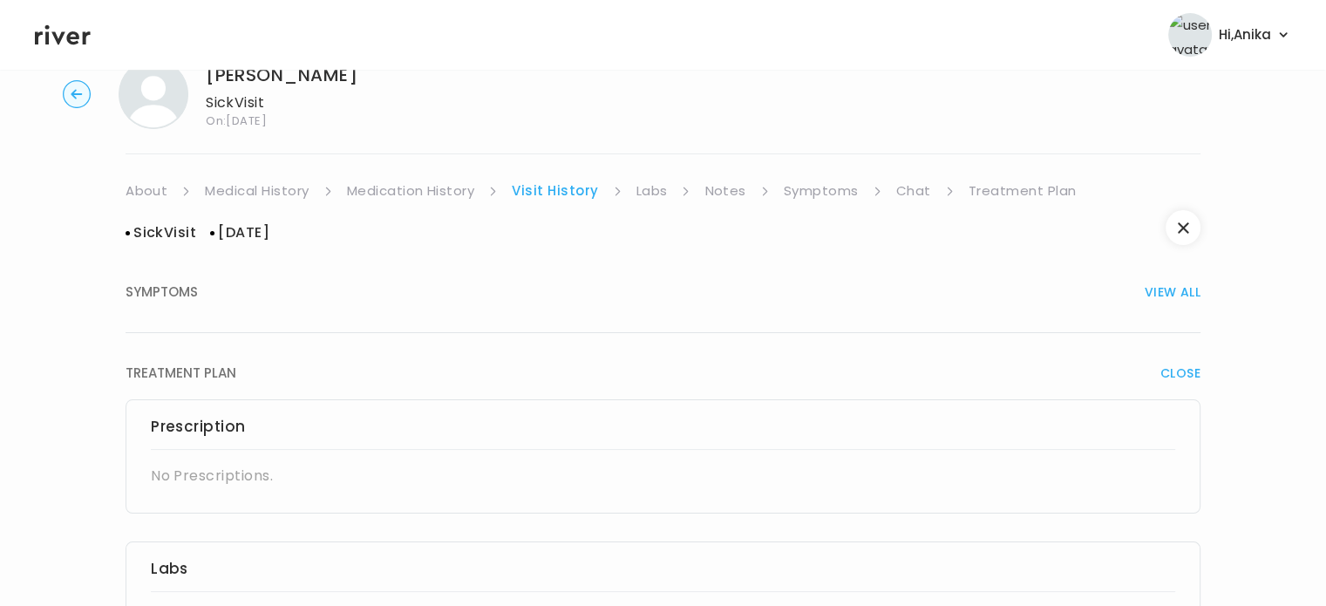
click at [651, 197] on link "Labs" at bounding box center [651, 191] width 31 height 24
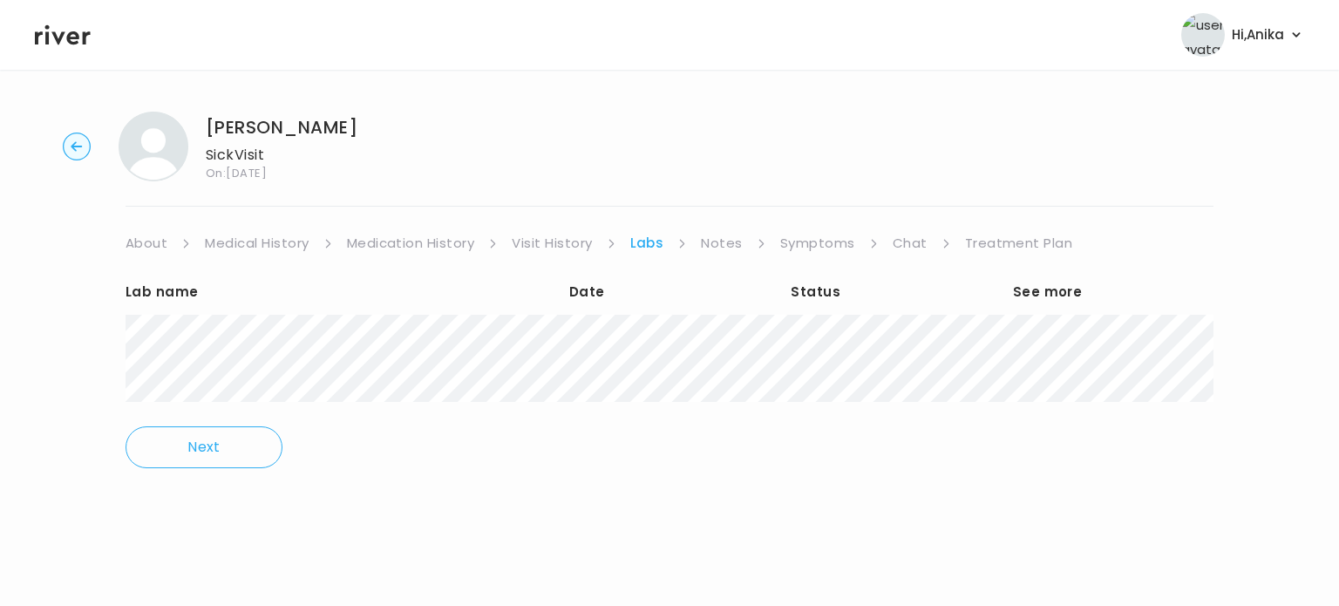
click at [721, 240] on link "Notes" at bounding box center [721, 243] width 41 height 24
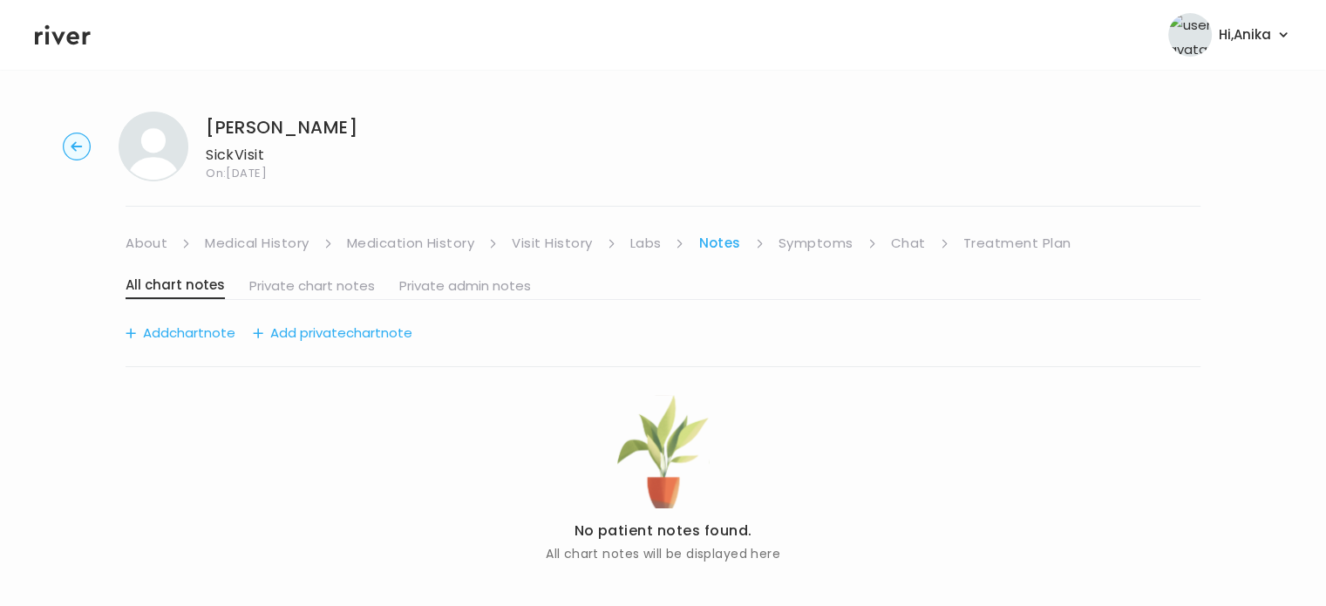
click at [800, 243] on link "Symptoms" at bounding box center [816, 243] width 75 height 24
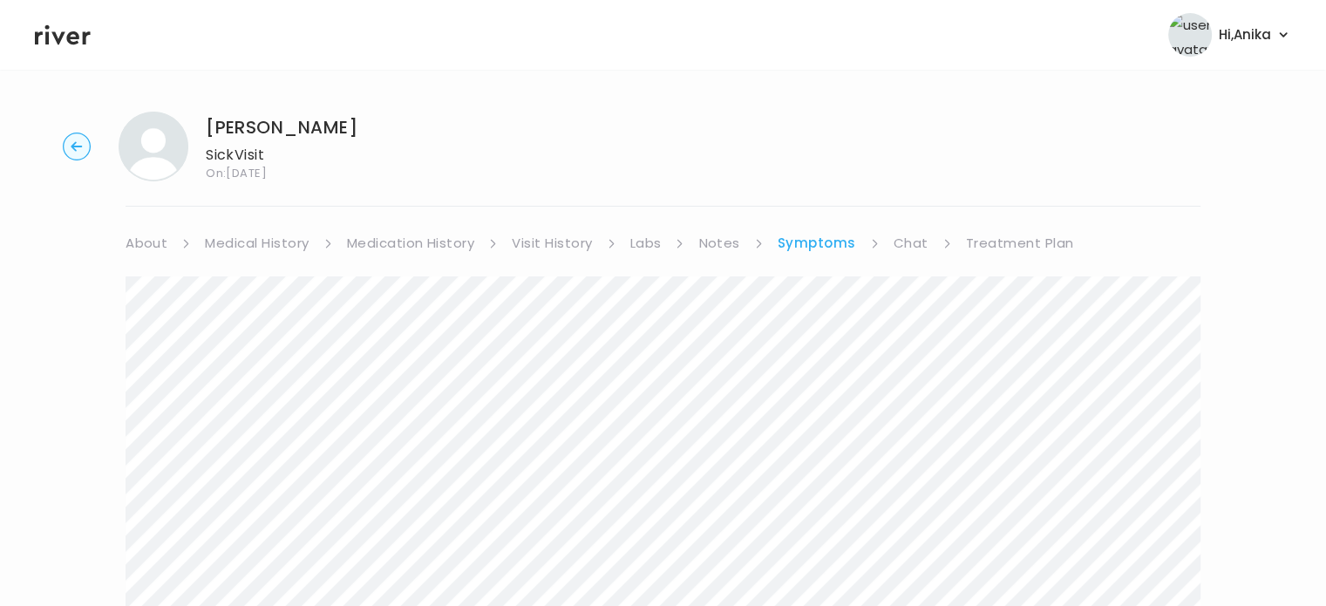
click at [543, 248] on link "Visit History" at bounding box center [552, 243] width 80 height 24
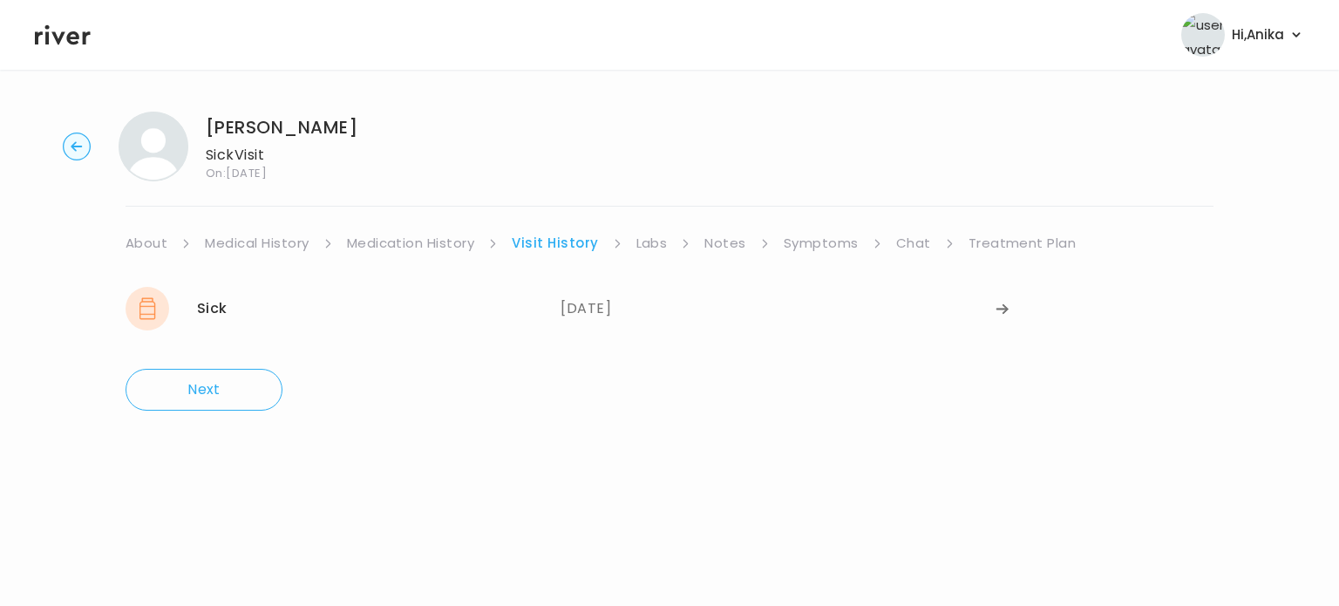
click at [412, 248] on link "Medication History" at bounding box center [411, 243] width 128 height 24
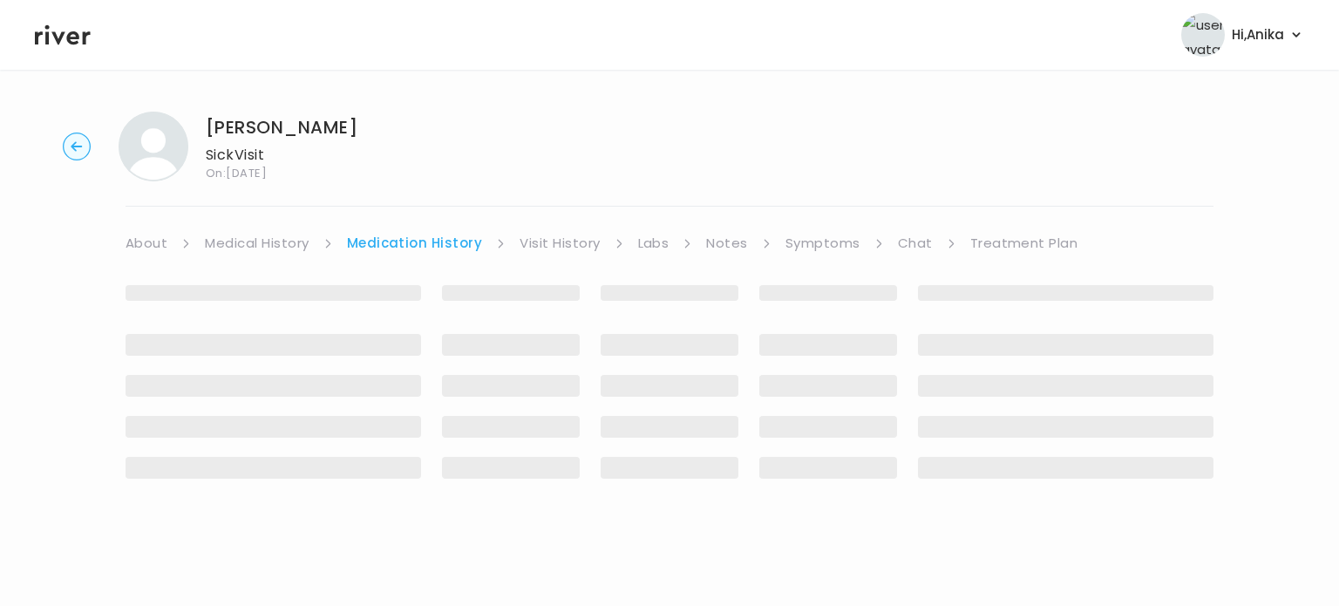
click at [531, 240] on link "Visit History" at bounding box center [560, 243] width 80 height 24
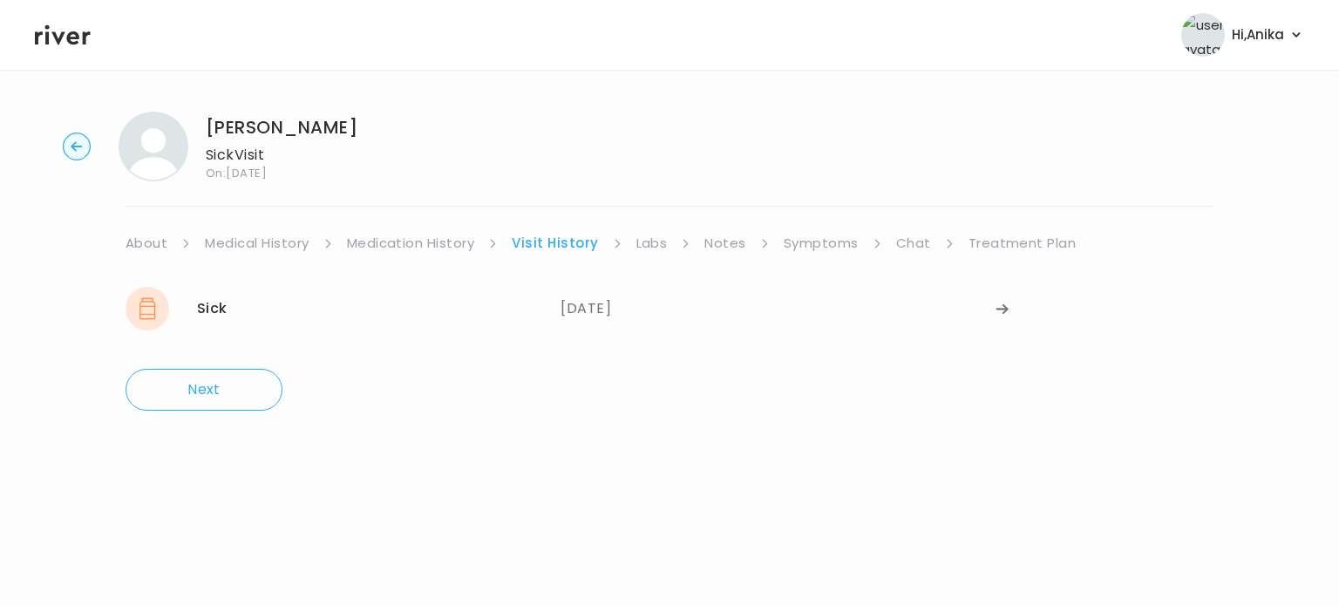
click at [652, 239] on link "Labs" at bounding box center [651, 243] width 31 height 24
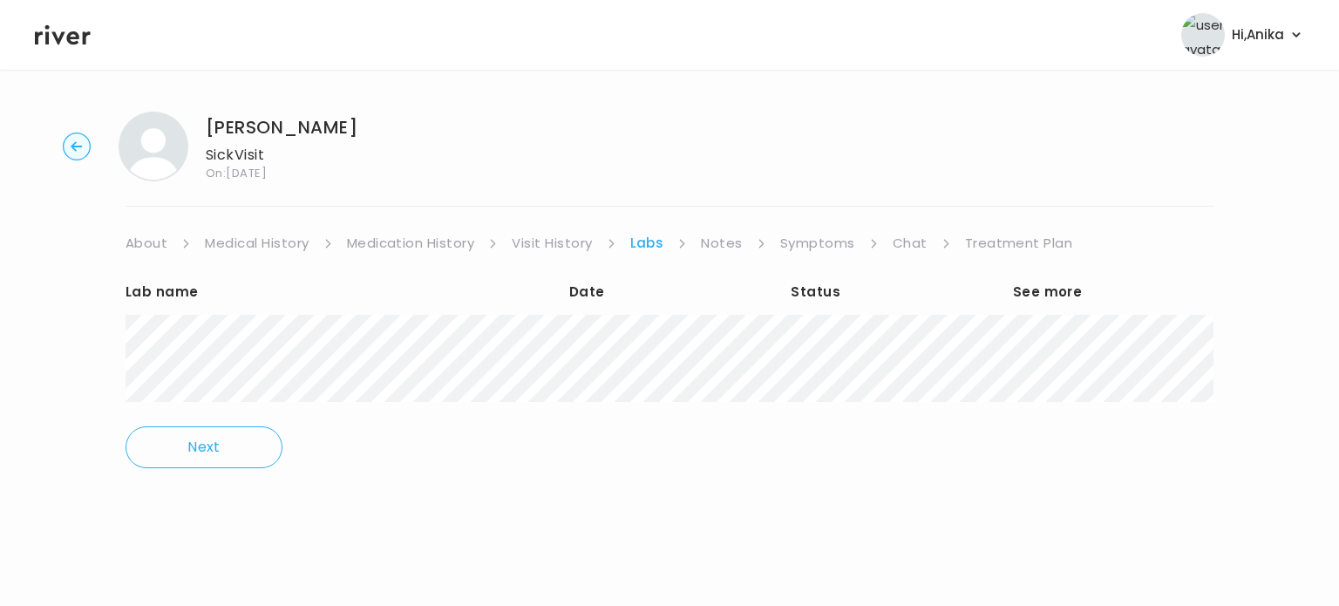
click at [110, 336] on div "Alexandria Ahlert Sick Visit On: 19 Aug 2025 About Medical History Medication H…" at bounding box center [669, 290] width 1339 height 385
click at [897, 245] on link "Chat" at bounding box center [910, 243] width 35 height 24
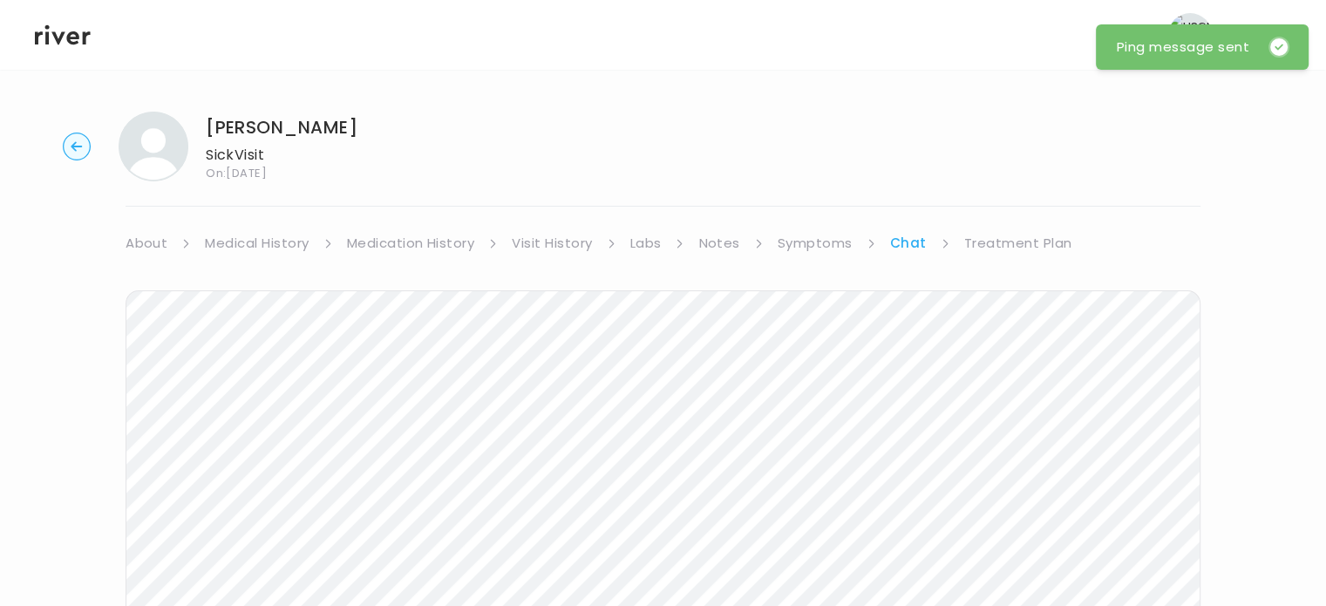
drag, startPoint x: 377, startPoint y: 125, endPoint x: 208, endPoint y: 127, distance: 168.3
click at [208, 127] on div "Alexandria Ahlert Sick Visit On: 19 Aug 2025" at bounding box center [663, 147] width 1270 height 70
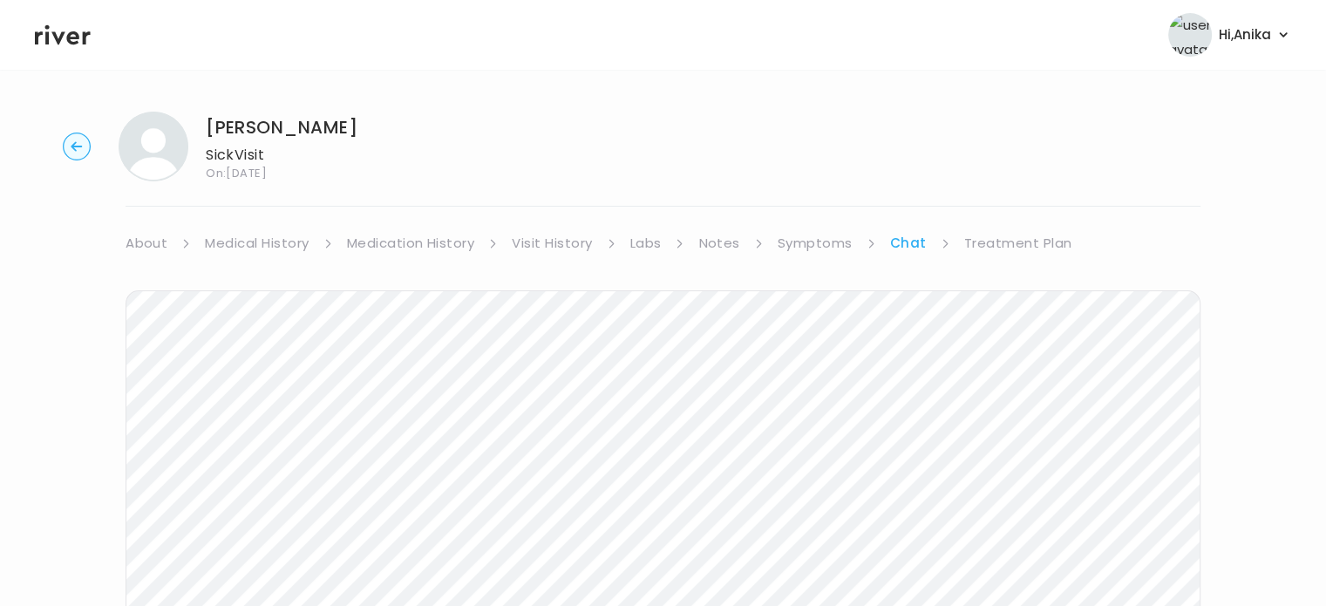
copy h1 "[PERSON_NAME]"
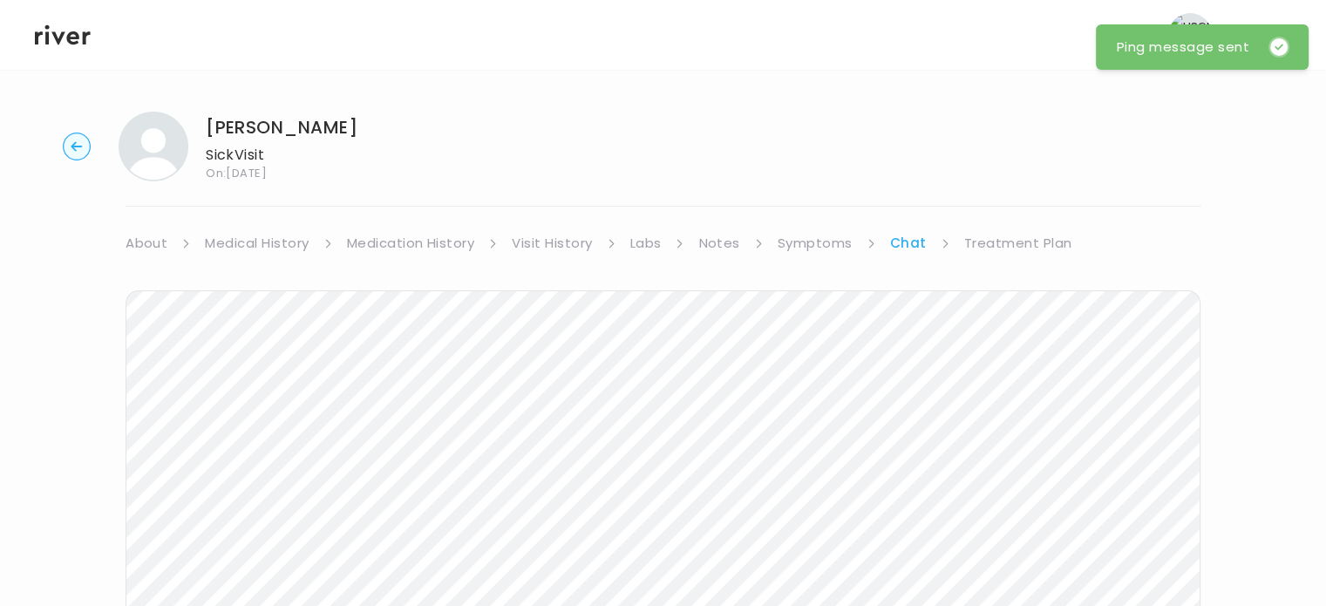
click at [56, 30] on icon at bounding box center [63, 35] width 56 height 26
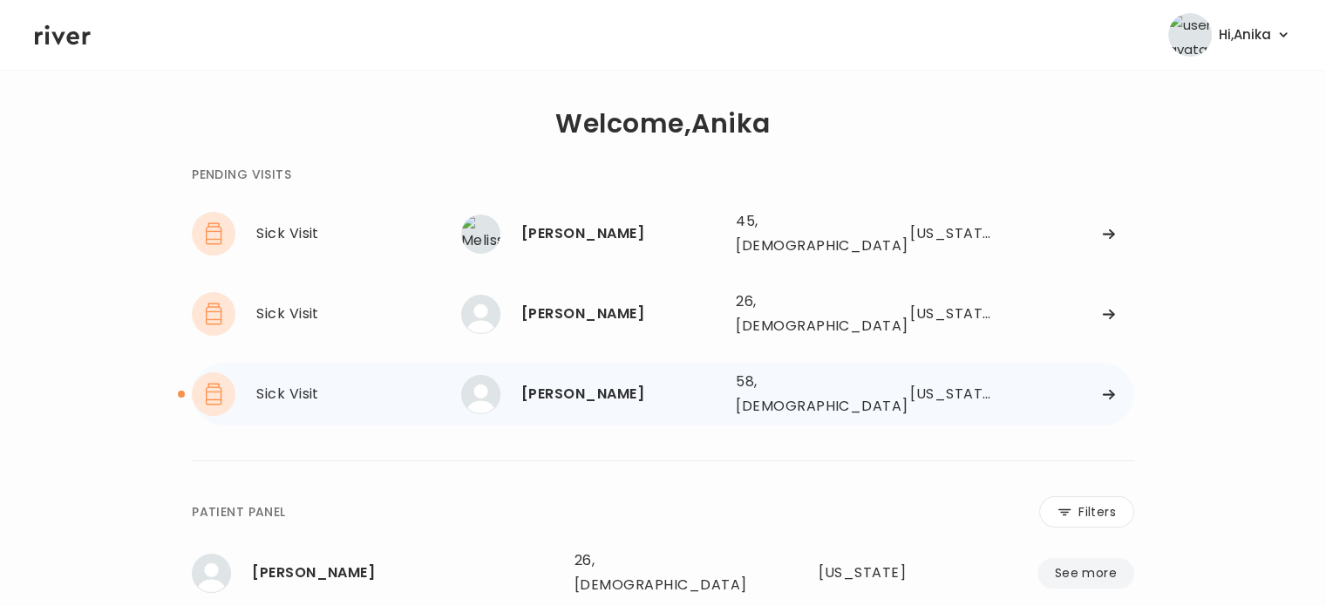
click at [562, 382] on div "[PERSON_NAME]" at bounding box center [621, 394] width 201 height 24
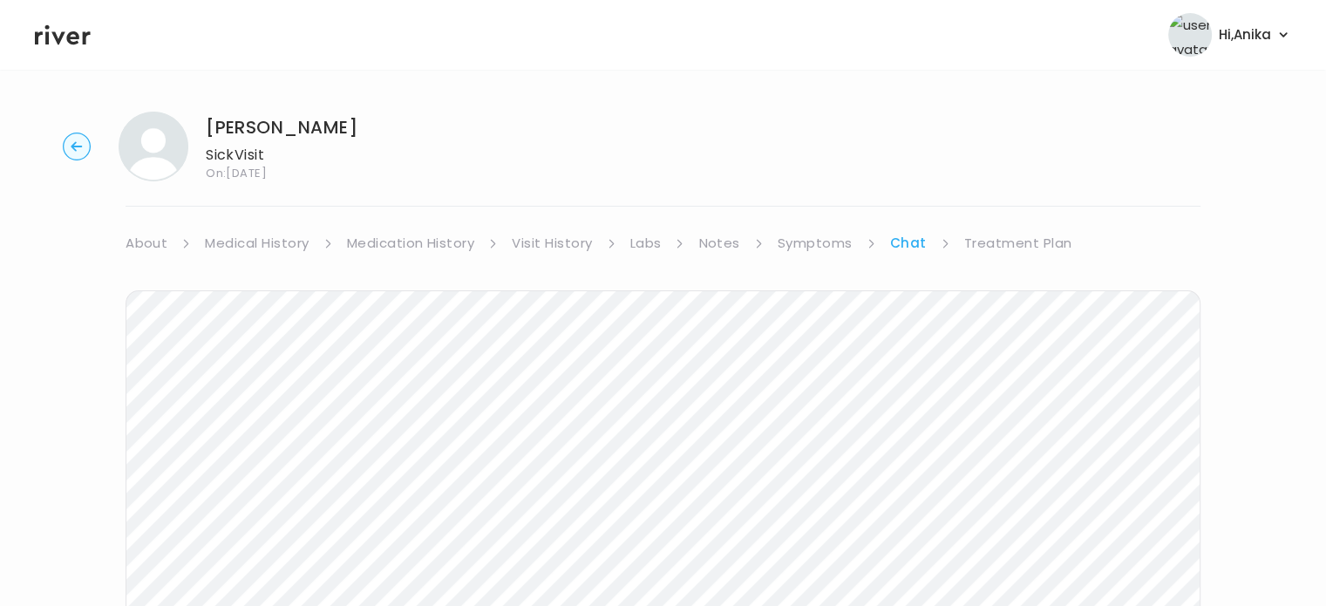
click at [64, 41] on icon at bounding box center [63, 35] width 56 height 26
